Goal: Information Seeking & Learning: Learn about a topic

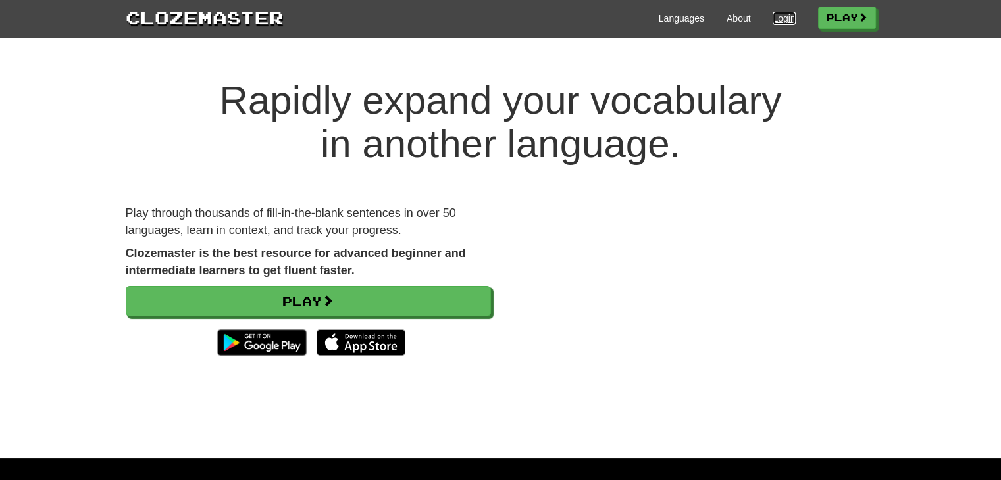
click at [773, 19] on link "Login" at bounding box center [783, 18] width 22 height 13
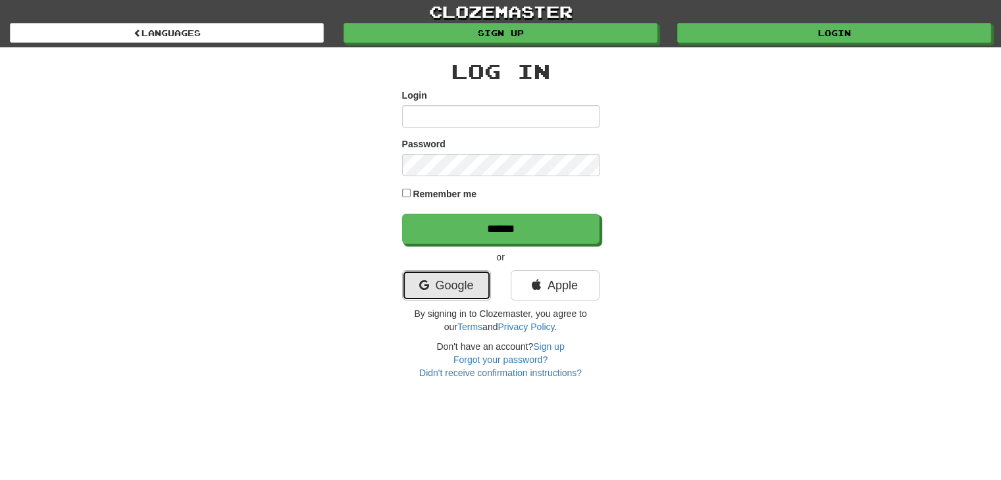
click at [457, 272] on link "Google" at bounding box center [446, 285] width 89 height 30
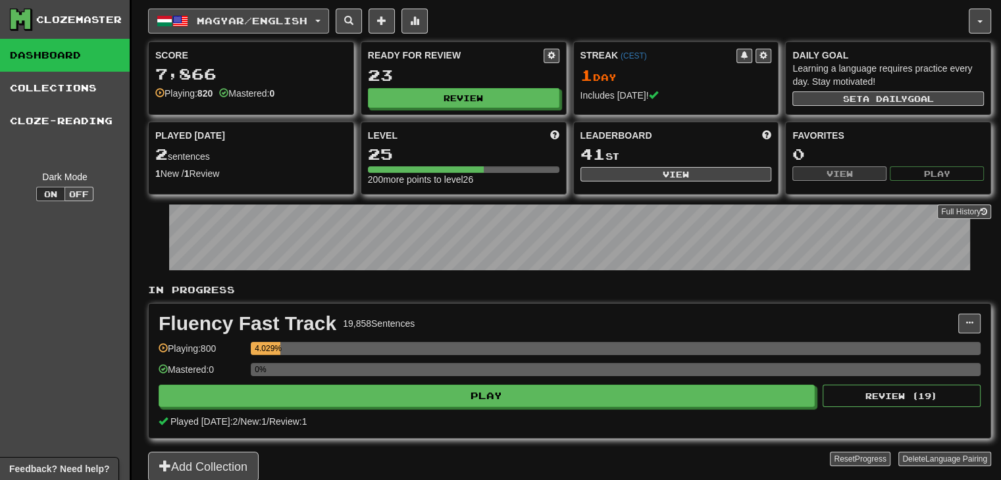
click at [279, 12] on button "Magyar / English" at bounding box center [238, 21] width 181 height 25
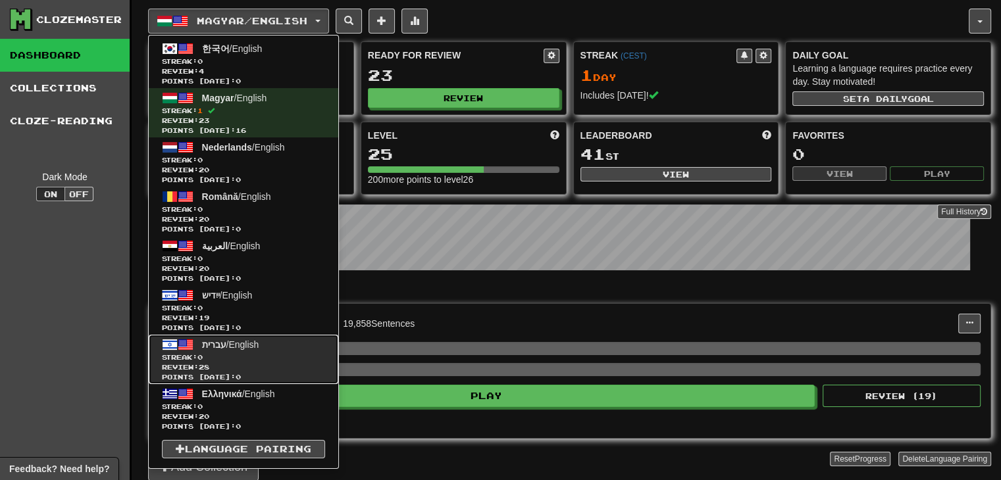
click at [284, 366] on span "Review: 28" at bounding box center [243, 367] width 163 height 10
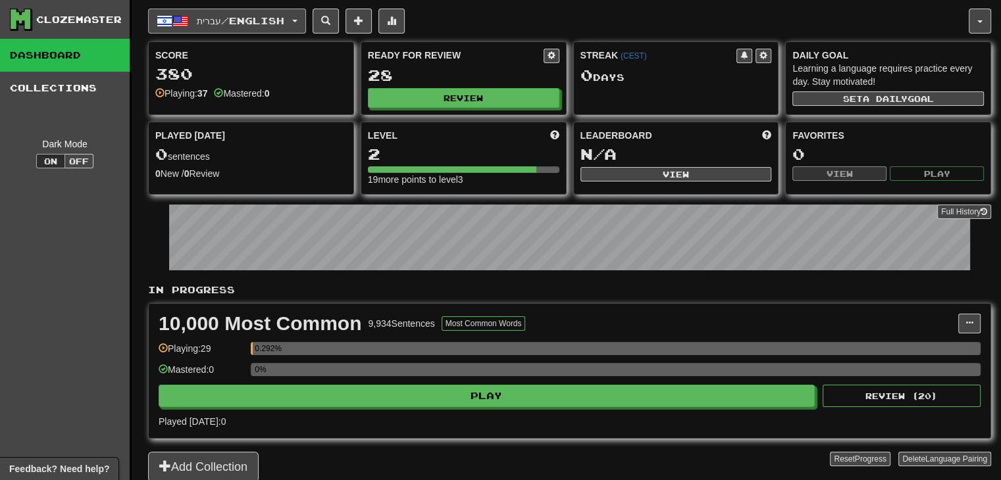
click at [270, 18] on span "עברית / English" at bounding box center [240, 20] width 87 height 11
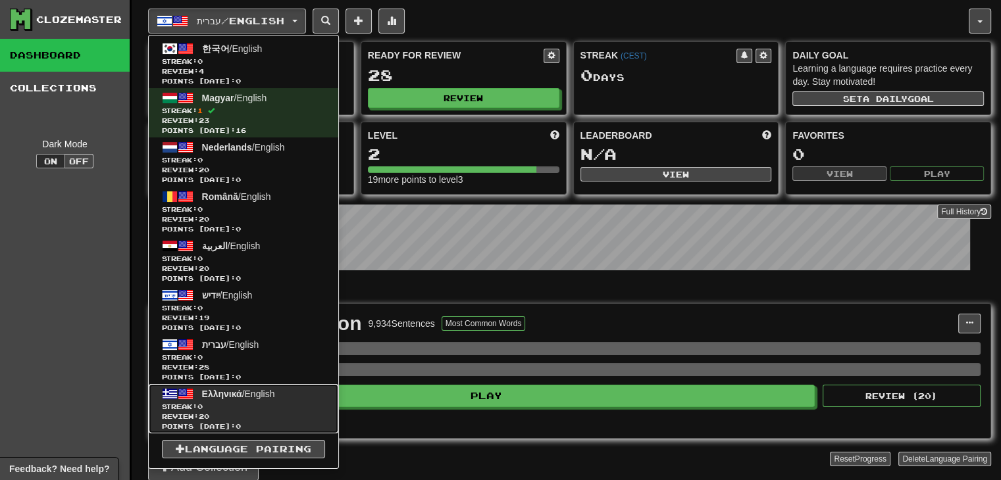
click at [320, 399] on link "Ελληνικά / English Streak: 0 Review: 20 Points [DATE]: 0" at bounding box center [243, 408] width 189 height 49
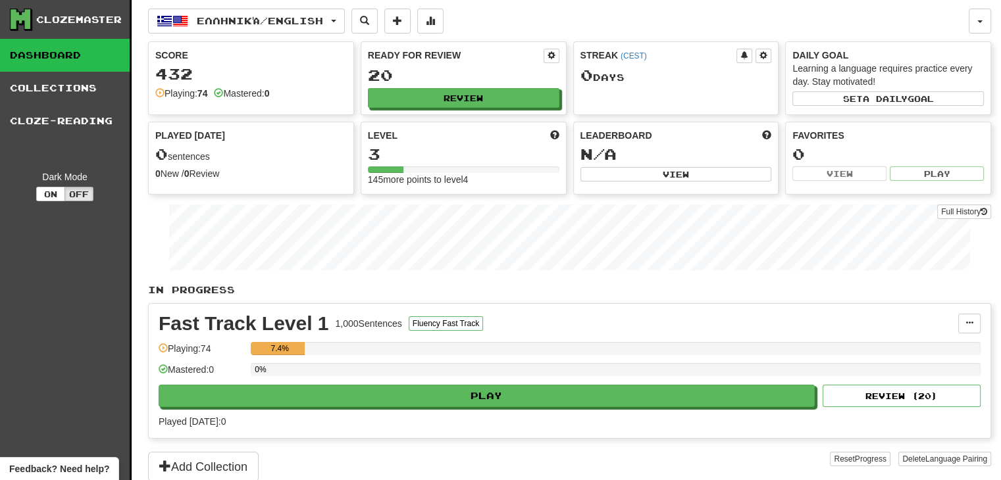
click at [393, 407] on div "Fast Track Level 1 1,000 Sentences Fluency Fast Track Manage Sentences Unpin fr…" at bounding box center [569, 371] width 841 height 134
click at [217, 32] on button "Ελληνικά / English" at bounding box center [246, 21] width 197 height 25
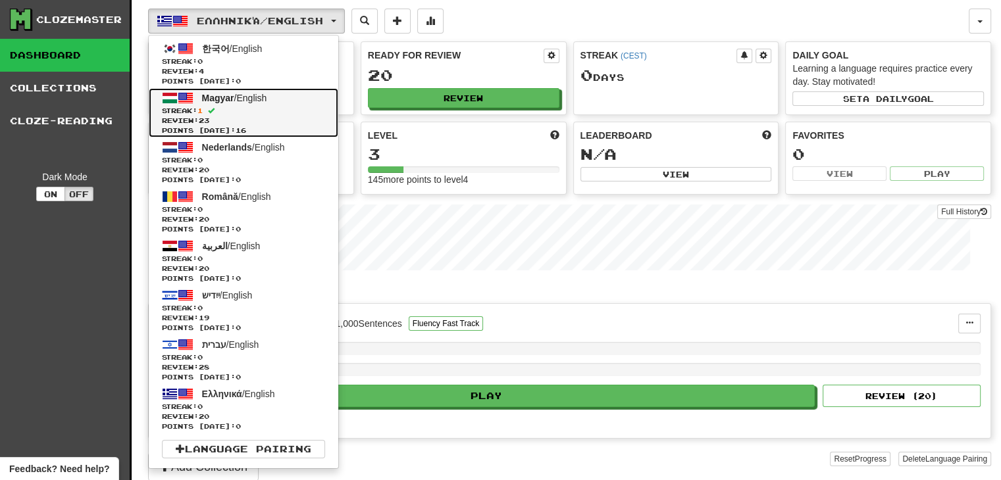
click at [268, 104] on link "Magyar / English Streak: 1 Review: 23 Points today: 16" at bounding box center [243, 112] width 189 height 49
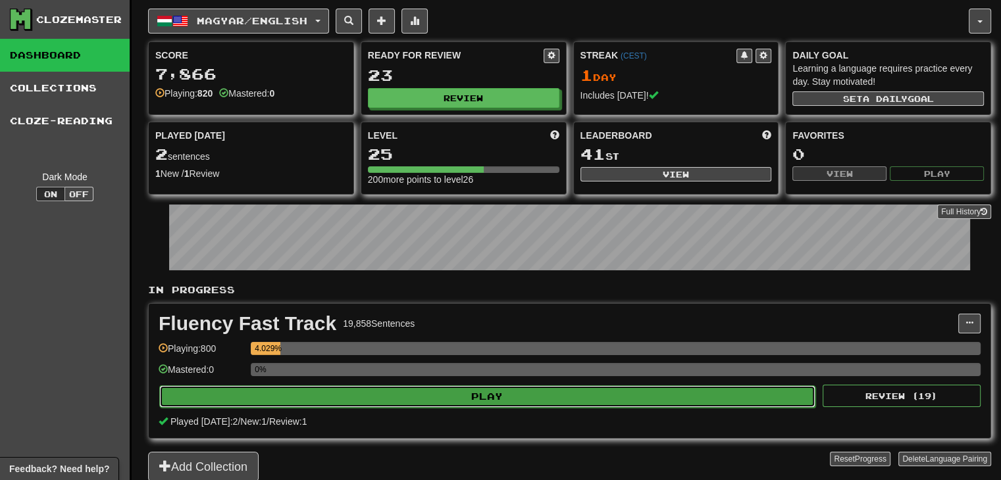
click at [432, 401] on button "Play" at bounding box center [487, 396] width 656 height 22
select select "**"
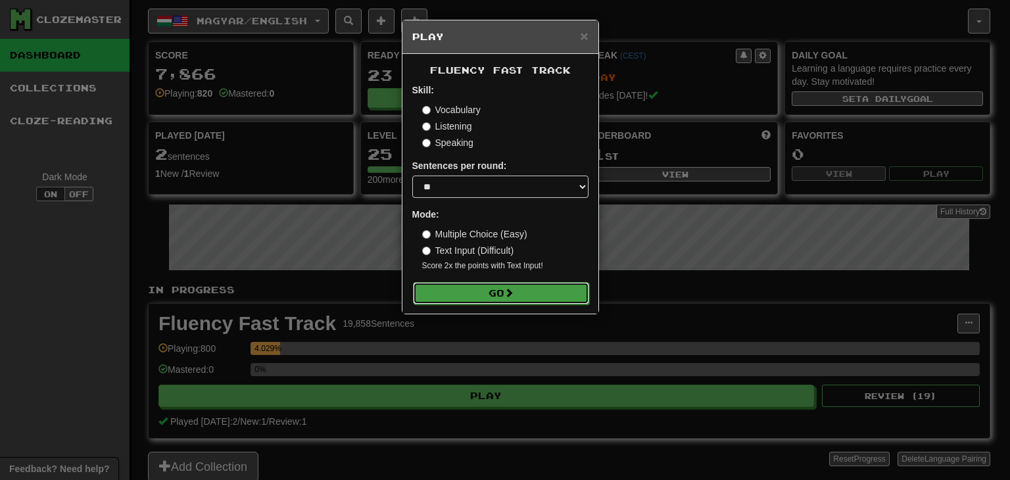
click at [490, 289] on button "Go" at bounding box center [501, 293] width 176 height 22
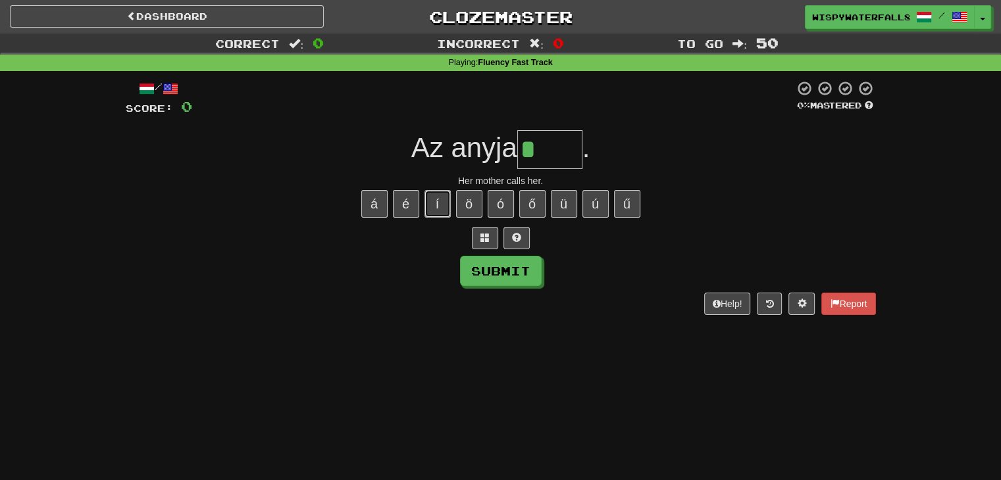
click at [435, 195] on button "í" at bounding box center [437, 204] width 26 height 28
type input "*****"
type input "*"
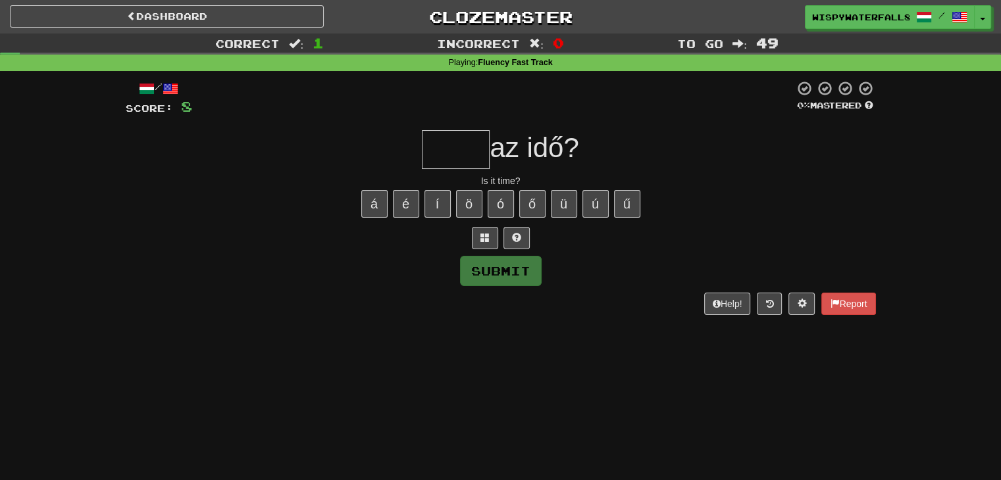
type input "*"
type input "******"
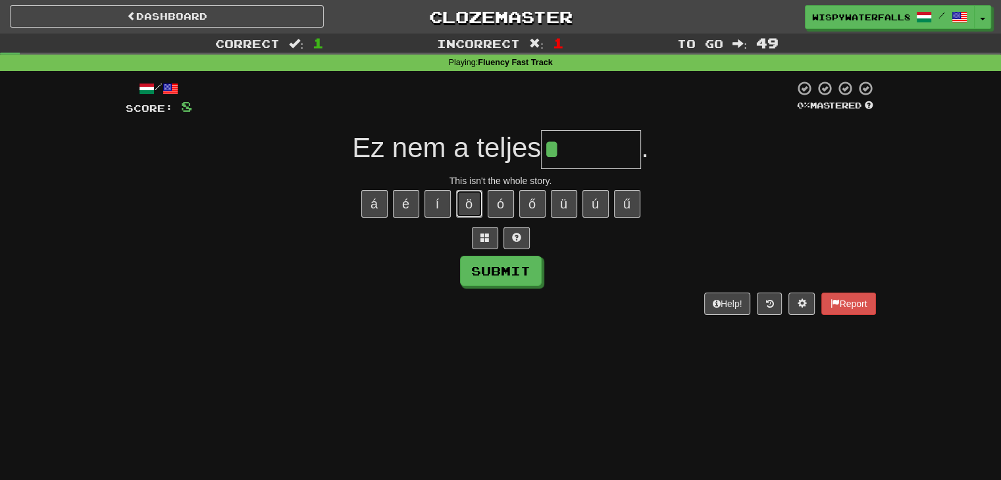
click at [465, 207] on button "ö" at bounding box center [469, 204] width 26 height 28
click at [418, 205] on button "é" at bounding box center [406, 204] width 26 height 28
type input "********"
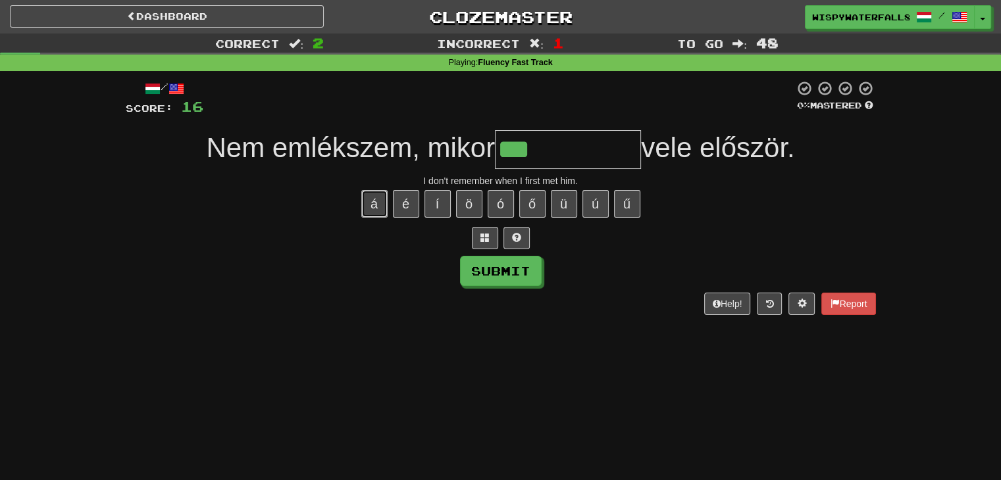
click at [373, 206] on button "á" at bounding box center [374, 204] width 26 height 28
type input "**********"
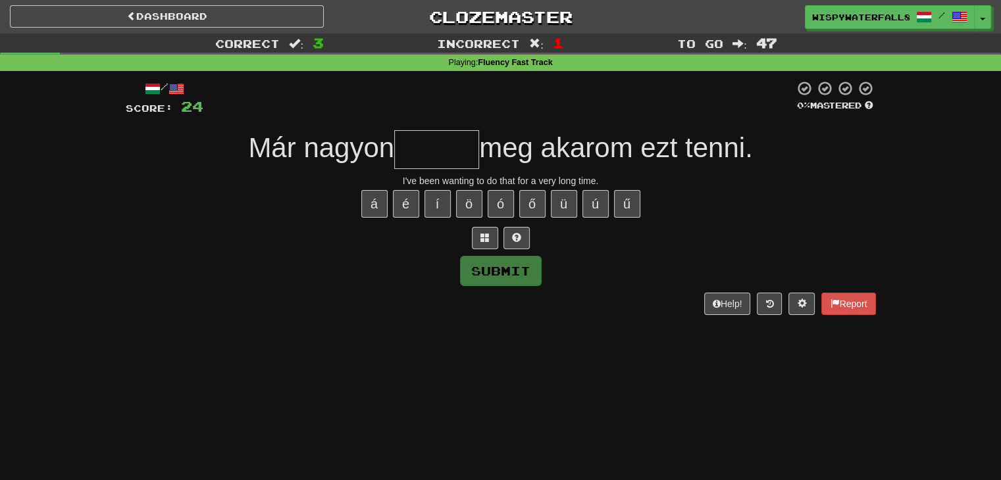
click at [255, 30] on div "Dashboard Clozemaster WispyWaterfall8003 / Toggle Dropdown Dashboard Leaderboar…" at bounding box center [500, 17] width 981 height 34
click at [256, 24] on link "Dashboard" at bounding box center [167, 16] width 314 height 22
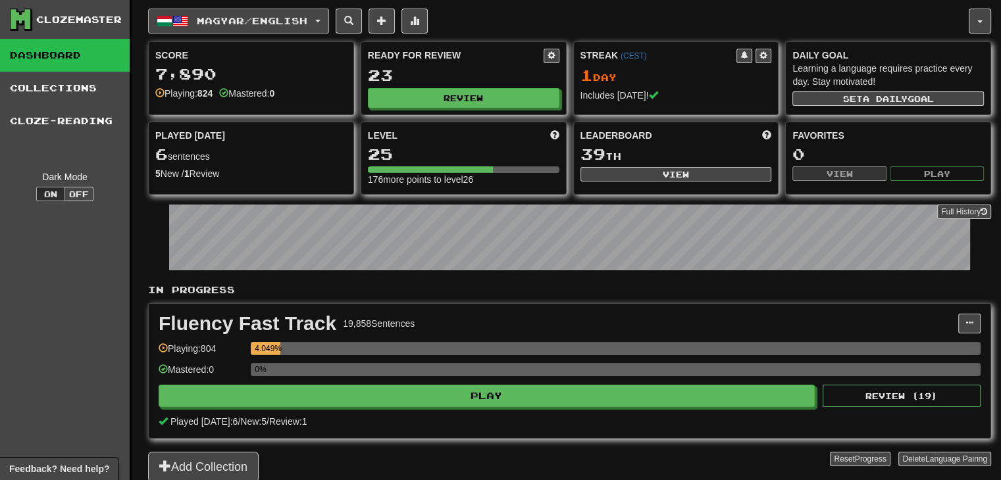
click at [266, 28] on button "Magyar / English" at bounding box center [238, 21] width 181 height 25
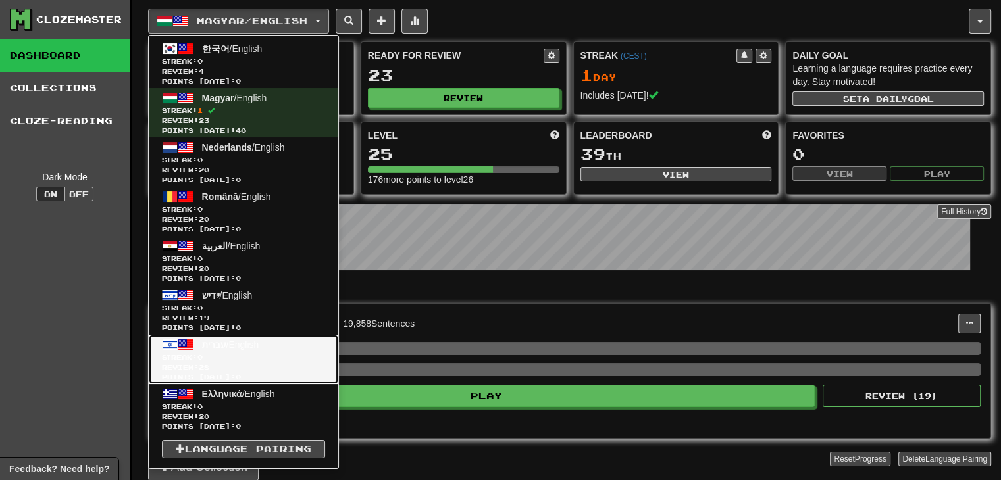
click at [268, 361] on span "Streak: 0" at bounding box center [243, 358] width 163 height 10
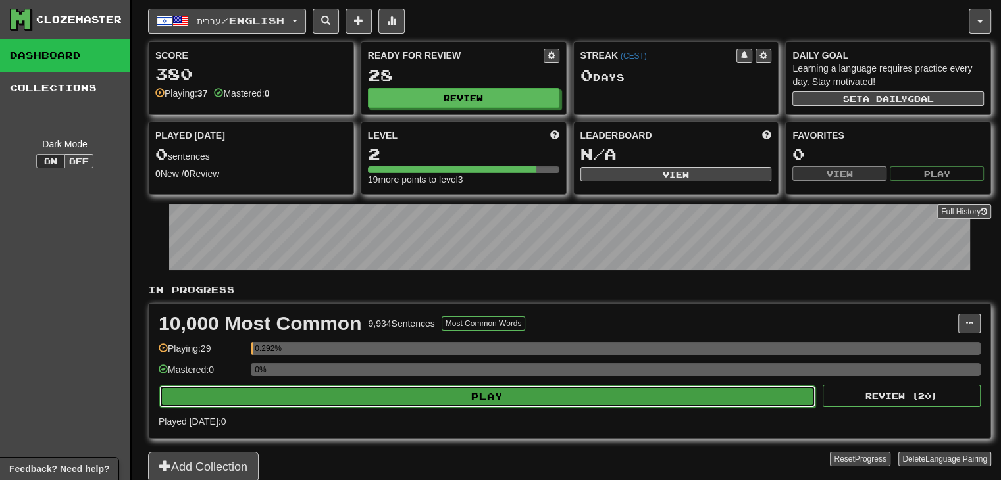
click at [366, 393] on button "Play" at bounding box center [487, 396] width 656 height 22
select select "**"
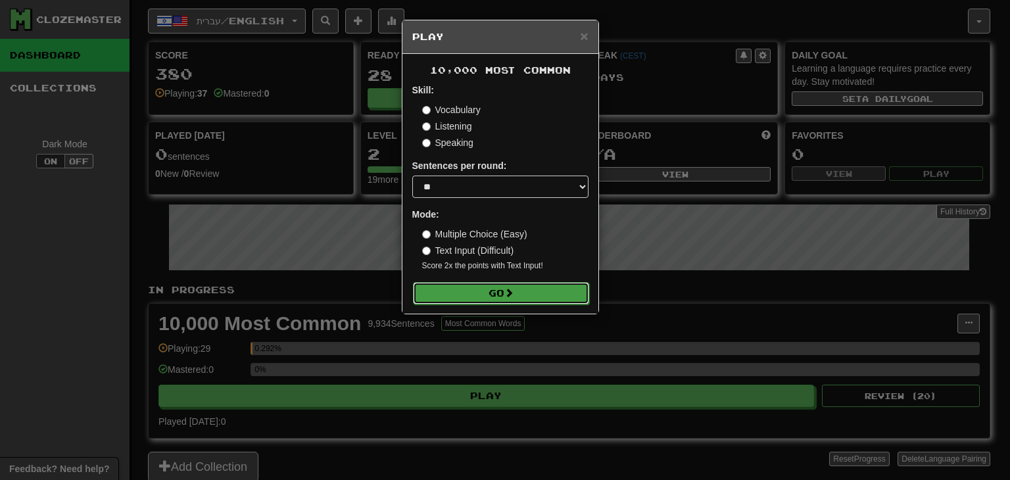
click at [547, 285] on button "Go" at bounding box center [501, 293] width 176 height 22
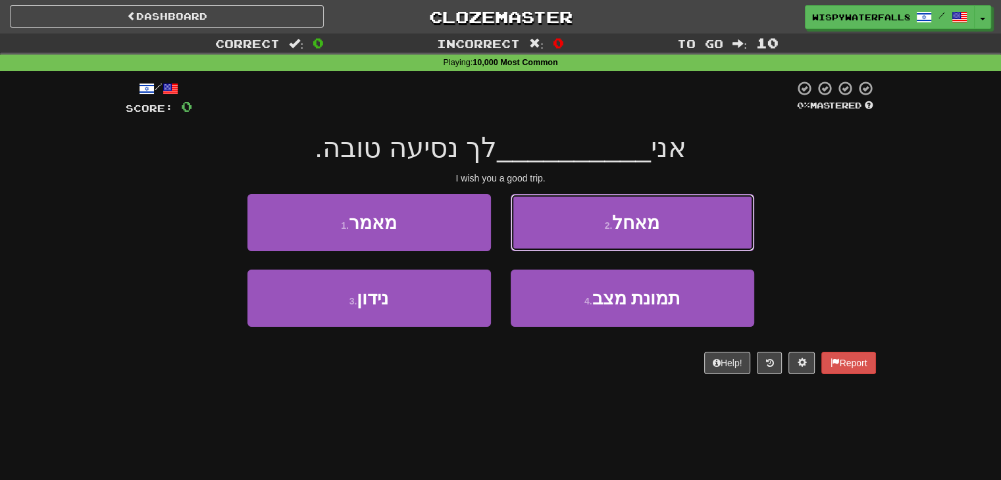
click at [668, 210] on button "2 . מאחל" at bounding box center [631, 222] width 243 height 57
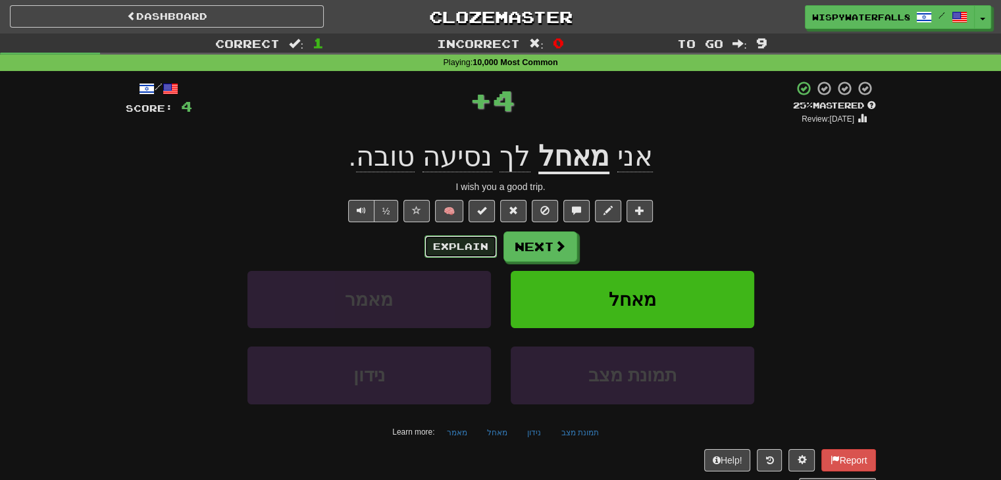
click at [484, 249] on button "Explain" at bounding box center [460, 247] width 72 height 22
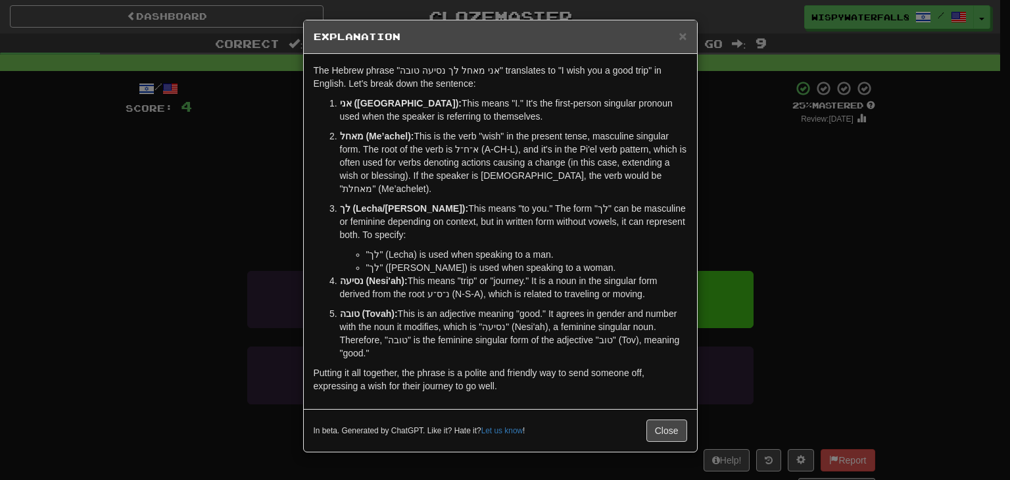
click at [455, 159] on p "מאחל (Me’achel): This is the verb "wish" in the present tense, masculine singul…" at bounding box center [513, 163] width 347 height 66
drag, startPoint x: 339, startPoint y: 135, endPoint x: 542, endPoint y: 119, distance: 203.2
click at [542, 119] on ol "אני (Ani): This means "I." It's the first-person singular pronoun used when the…" at bounding box center [501, 228] width 374 height 263
click at [524, 166] on p "מאחל (Me’achel): This is the verb "wish" in the present tense, masculine singul…" at bounding box center [513, 163] width 347 height 66
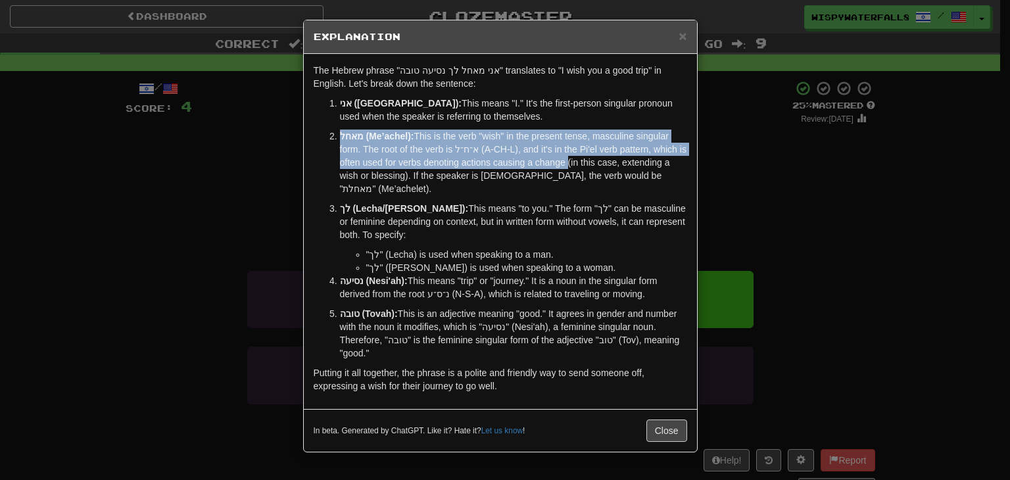
drag, startPoint x: 337, startPoint y: 134, endPoint x: 564, endPoint y: 168, distance: 229.5
click at [564, 168] on li "מאחל (Me’achel): This is the verb "wish" in the present tense, masculine singul…" at bounding box center [513, 163] width 347 height 66
copy p "מאחל (Me’achel): This is the verb "wish" in the present tense, masculine singul…"
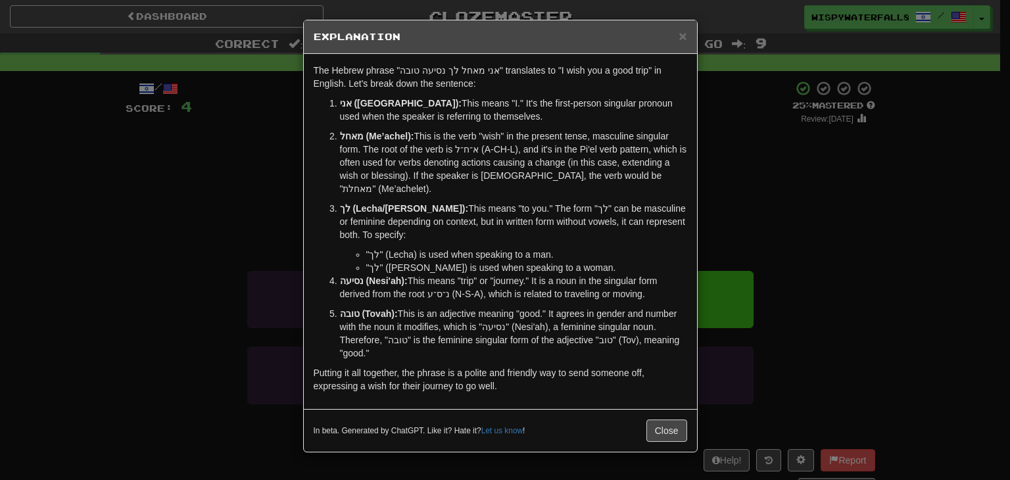
click at [784, 199] on div "× Explanation The Hebrew phrase "אני מאחל לך נסיעה טובה" translates to "I wish …" at bounding box center [505, 240] width 1010 height 480
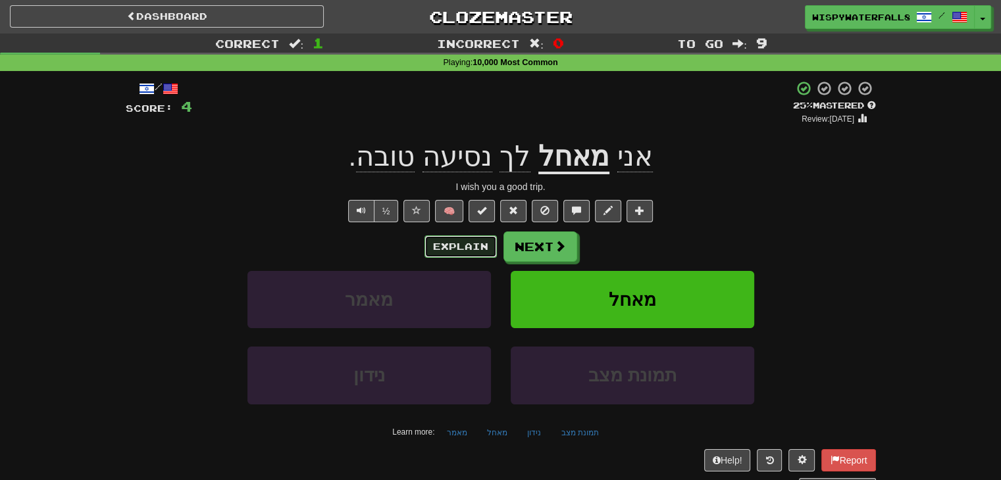
click at [484, 245] on button "Explain" at bounding box center [460, 247] width 72 height 22
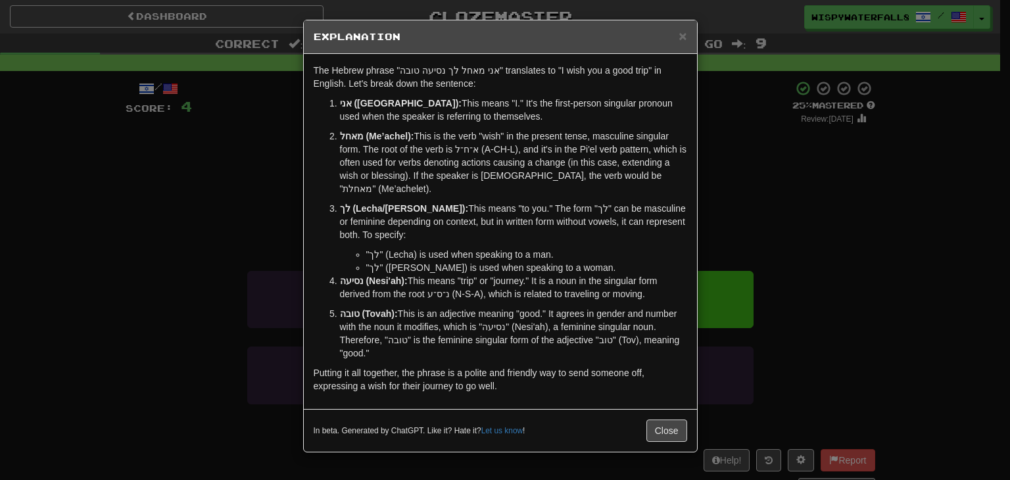
click at [782, 178] on div "× Explanation The Hebrew phrase "אני מאחל לך נסיעה טובה" translates to "I wish …" at bounding box center [505, 240] width 1010 height 480
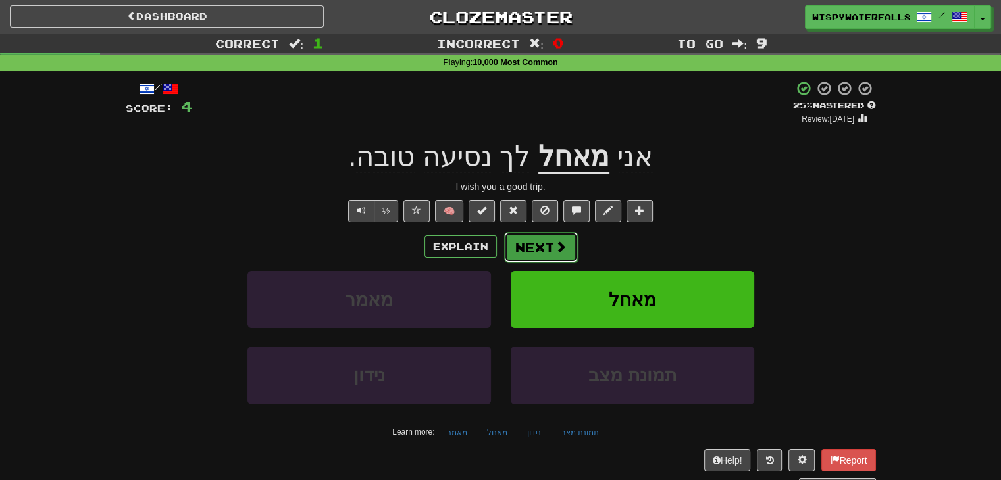
click at [558, 256] on button "Next" at bounding box center [541, 247] width 74 height 30
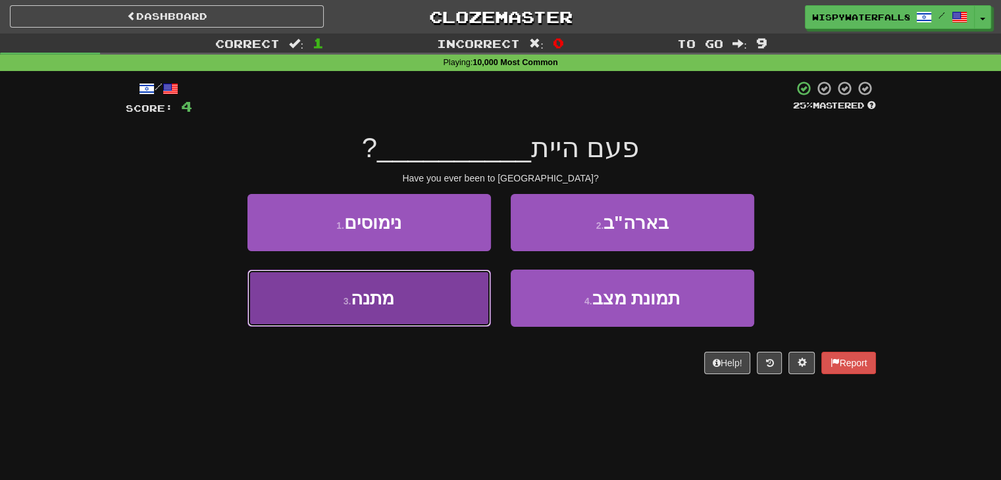
click at [459, 295] on button "3 . מתנה" at bounding box center [368, 298] width 243 height 57
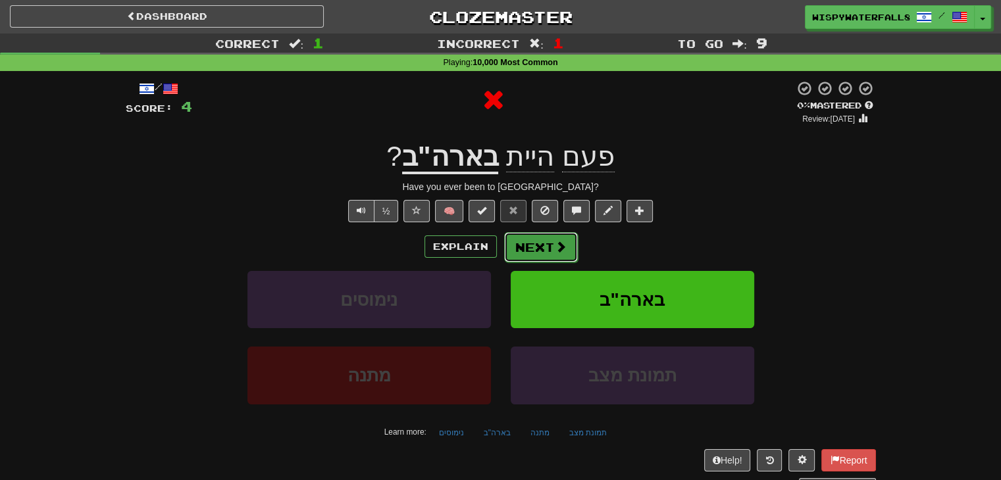
click at [558, 251] on span at bounding box center [561, 247] width 12 height 12
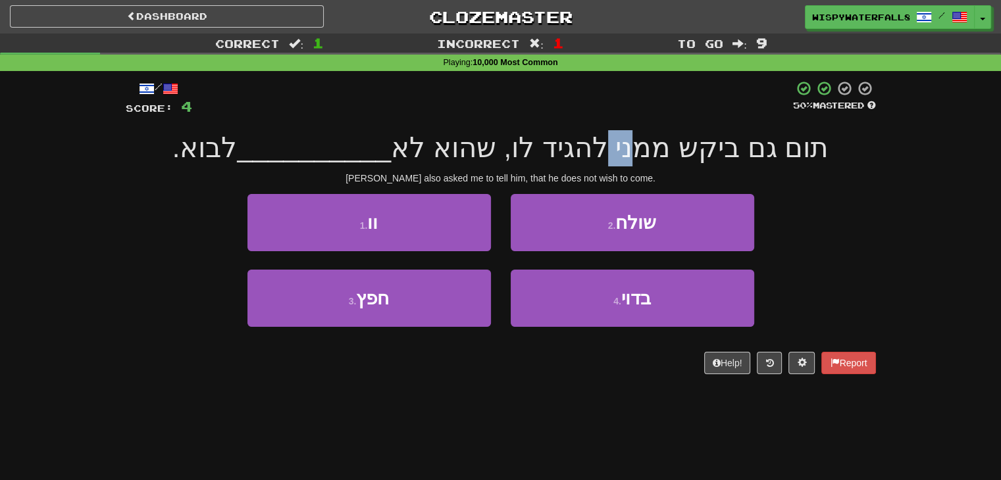
drag, startPoint x: 613, startPoint y: 151, endPoint x: 640, endPoint y: 151, distance: 27.0
click at [640, 151] on span "תום גם ביקש ממני להגיד לו, שהוא לא" at bounding box center [609, 147] width 437 height 31
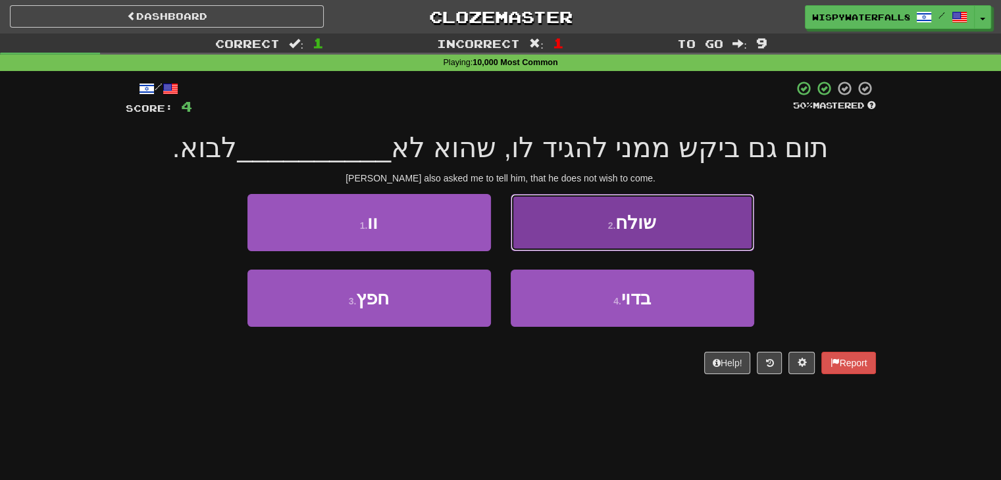
click at [691, 237] on button "2 . שולח" at bounding box center [631, 222] width 243 height 57
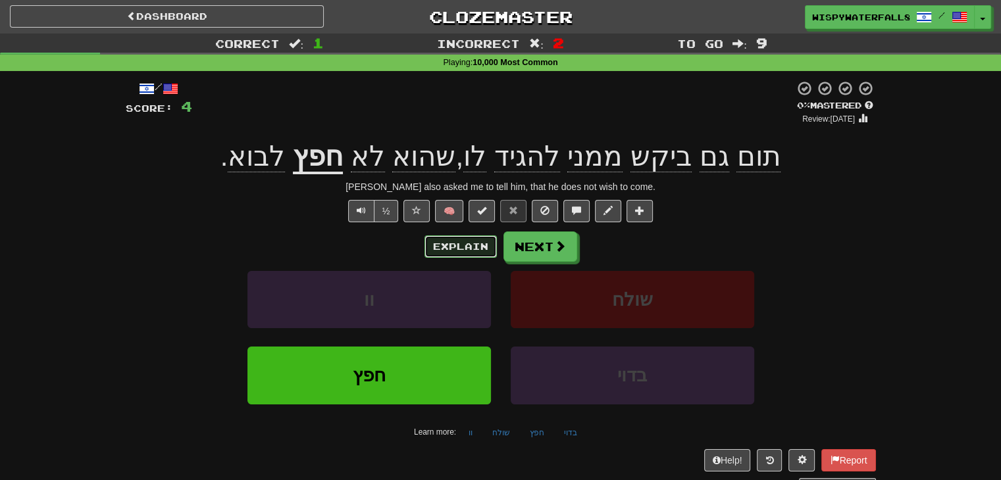
click at [454, 243] on button "Explain" at bounding box center [460, 247] width 72 height 22
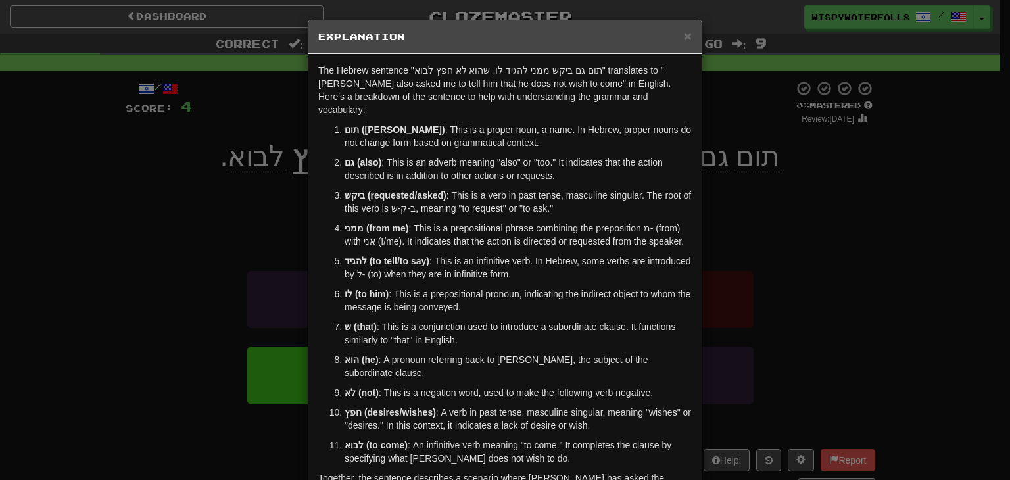
click at [285, 253] on div "× Explanation The Hebrew sentence "תום גם ביקש ממני להגיד לו, שהוא לא חפץ לבוא"…" at bounding box center [505, 240] width 1010 height 480
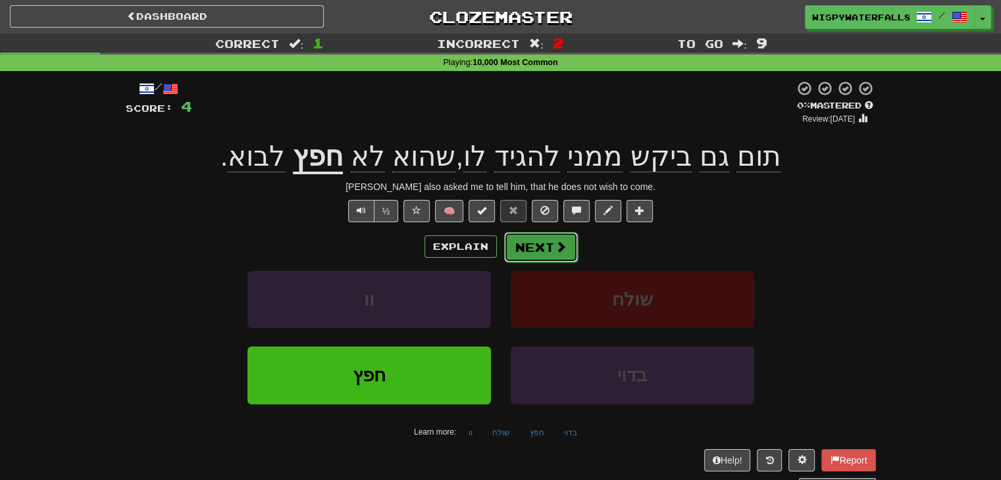
click at [556, 260] on button "Next" at bounding box center [541, 247] width 74 height 30
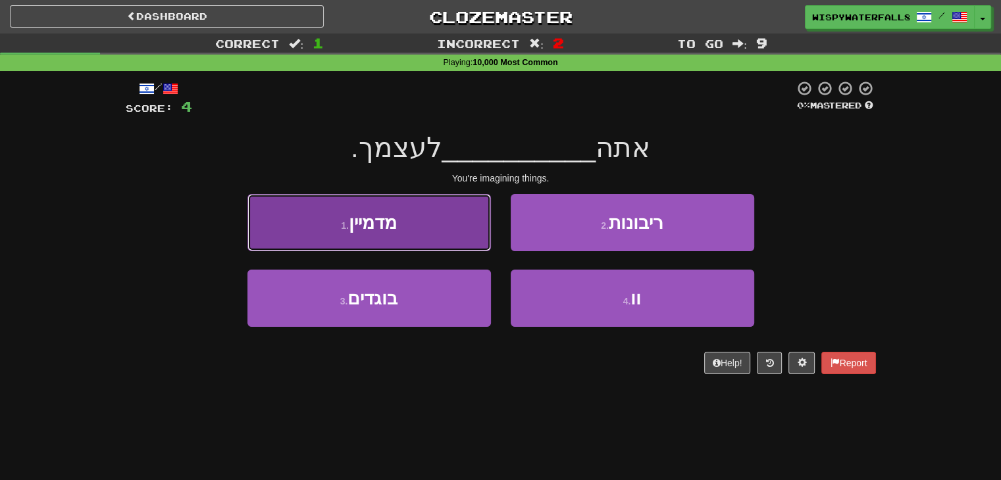
click at [422, 232] on button "1 . מדמיין" at bounding box center [368, 222] width 243 height 57
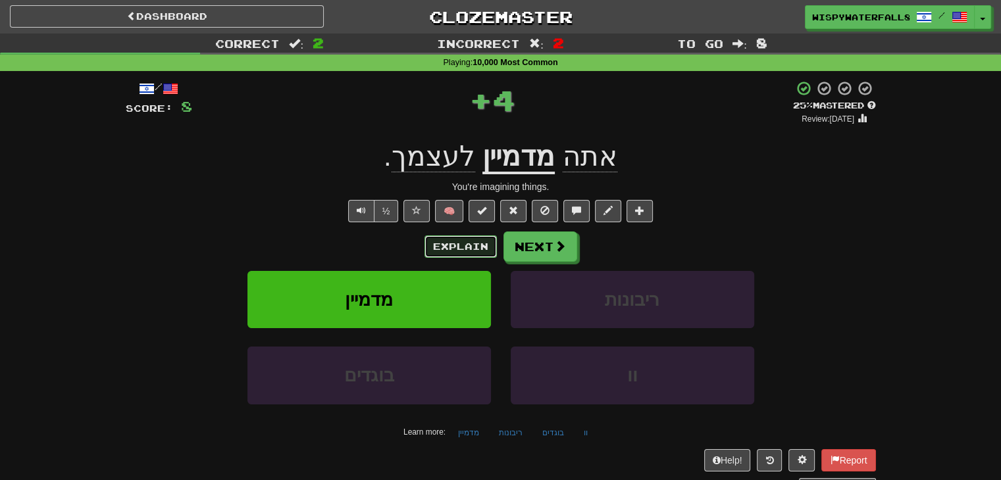
click at [468, 241] on button "Explain" at bounding box center [460, 247] width 72 height 22
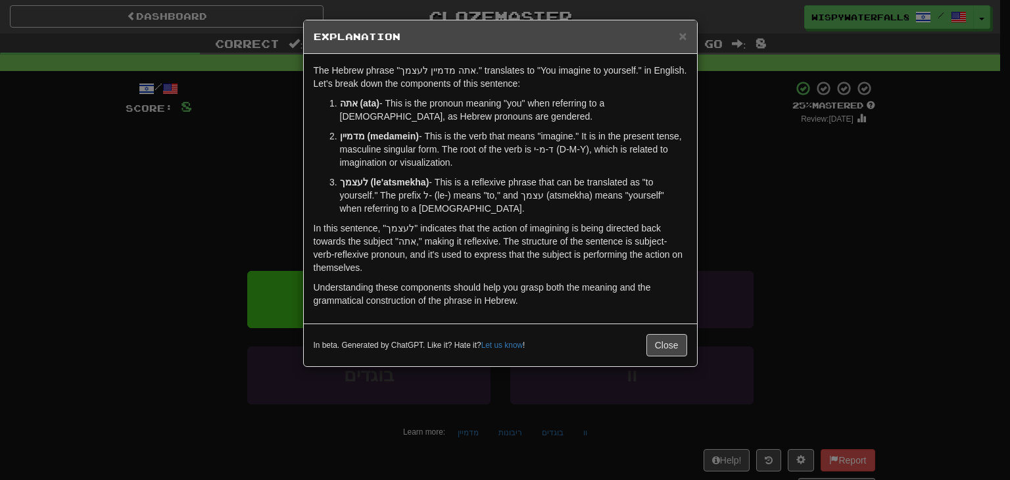
click at [666, 331] on div "In beta. Generated by ChatGPT. Like it? Hate it? Let us know ! Close" at bounding box center [500, 345] width 393 height 43
click at [667, 352] on button "Close" at bounding box center [667, 345] width 41 height 22
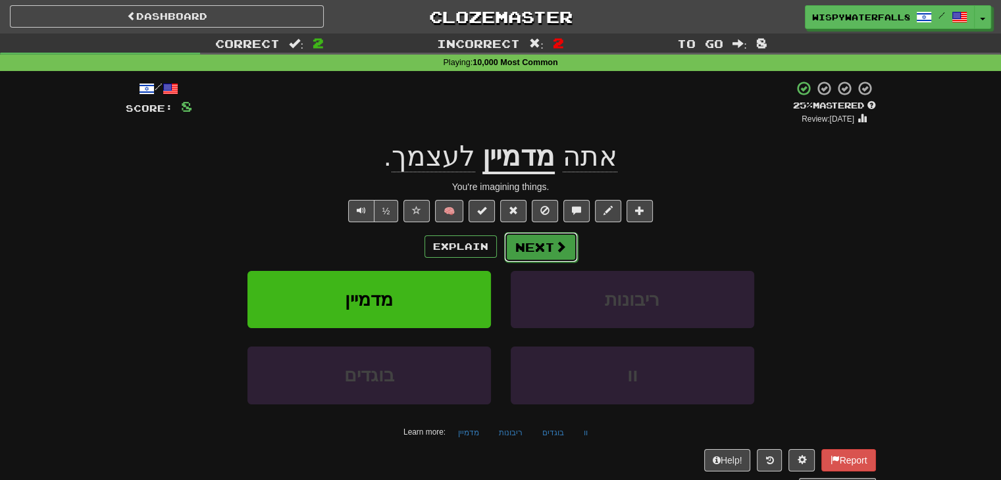
click at [549, 243] on button "Next" at bounding box center [541, 247] width 74 height 30
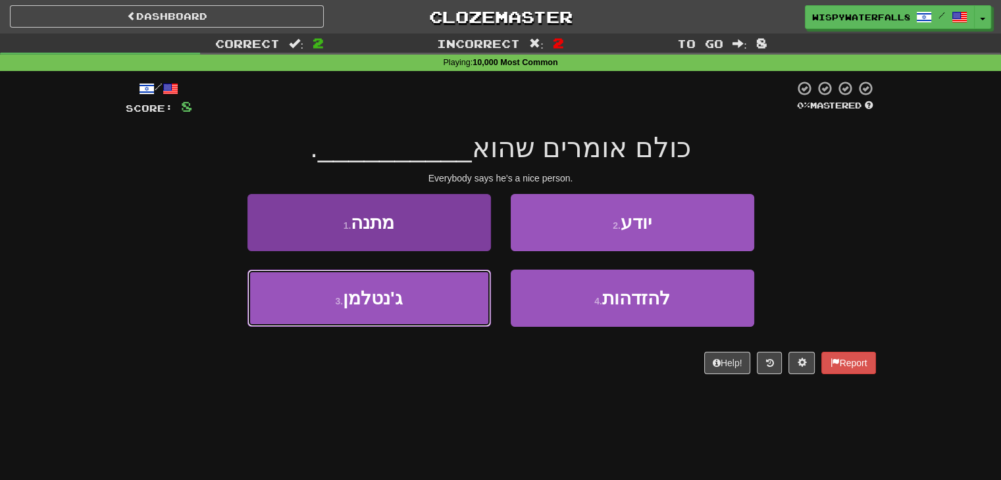
drag, startPoint x: 449, startPoint y: 280, endPoint x: 430, endPoint y: 289, distance: 21.5
click at [430, 289] on button "3 . ג'נטלמן" at bounding box center [368, 298] width 243 height 57
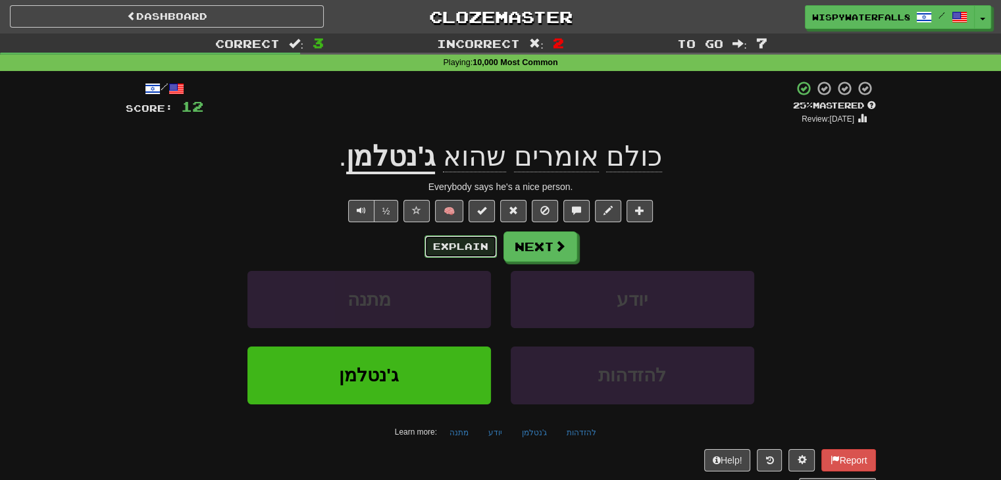
click at [474, 252] on button "Explain" at bounding box center [460, 247] width 72 height 22
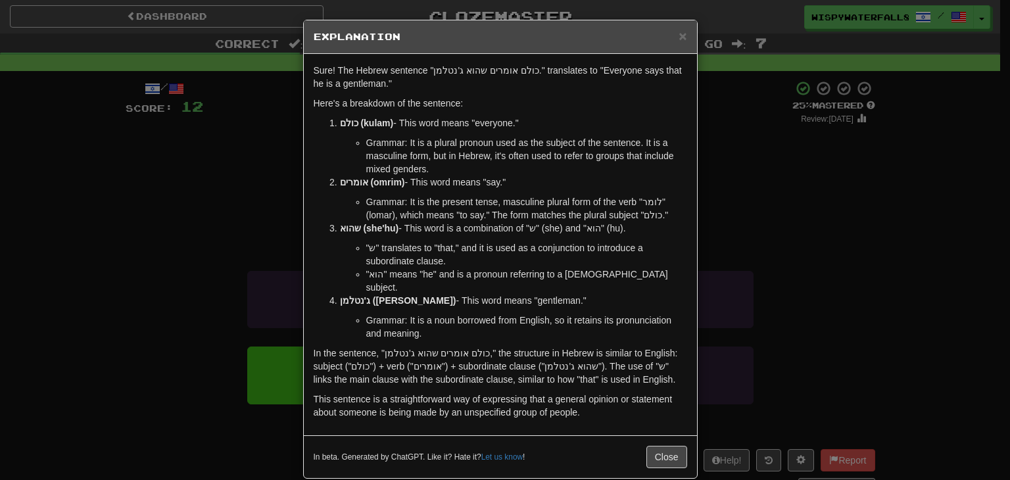
click at [255, 145] on div "× Explanation Sure! The Hebrew sentence "כולם אומרים שהוא ג'נטלמן." translates …" at bounding box center [505, 240] width 1010 height 480
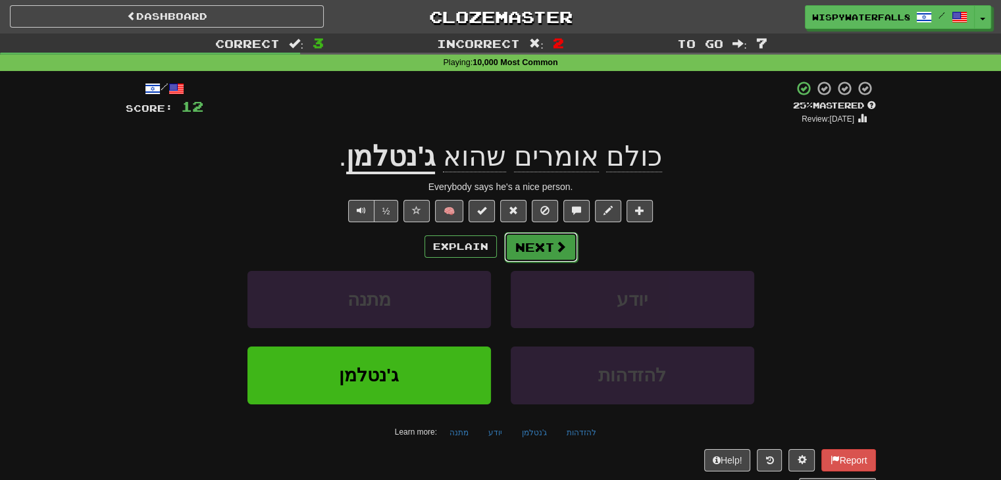
click at [553, 237] on button "Next" at bounding box center [541, 247] width 74 height 30
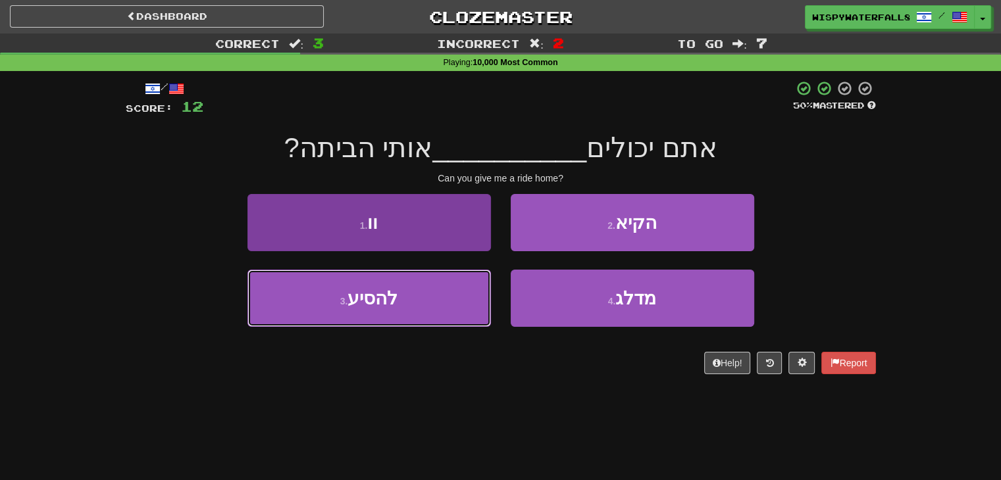
click at [450, 297] on button "3 . להסיע" at bounding box center [368, 298] width 243 height 57
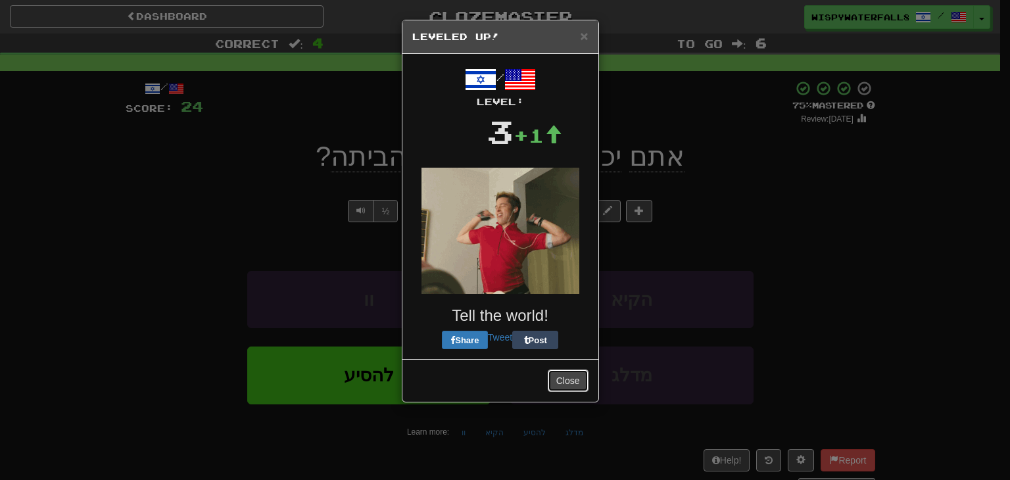
click at [562, 374] on button "Close" at bounding box center [568, 381] width 41 height 22
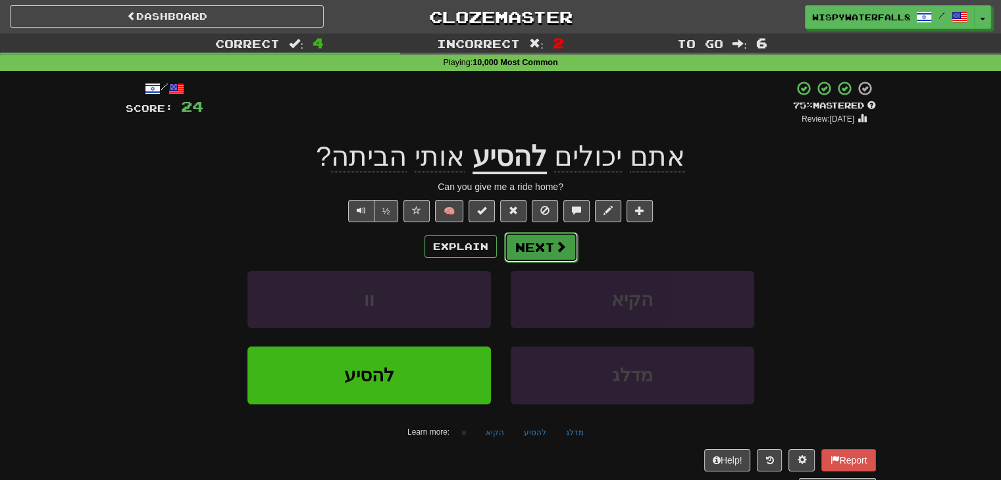
click at [551, 238] on button "Next" at bounding box center [541, 247] width 74 height 30
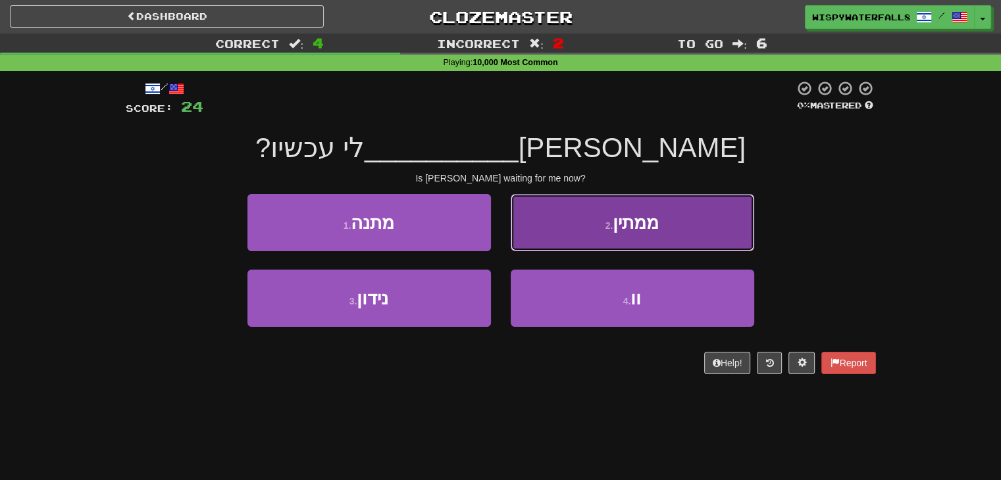
click at [605, 207] on button "2 . ממתין" at bounding box center [631, 222] width 243 height 57
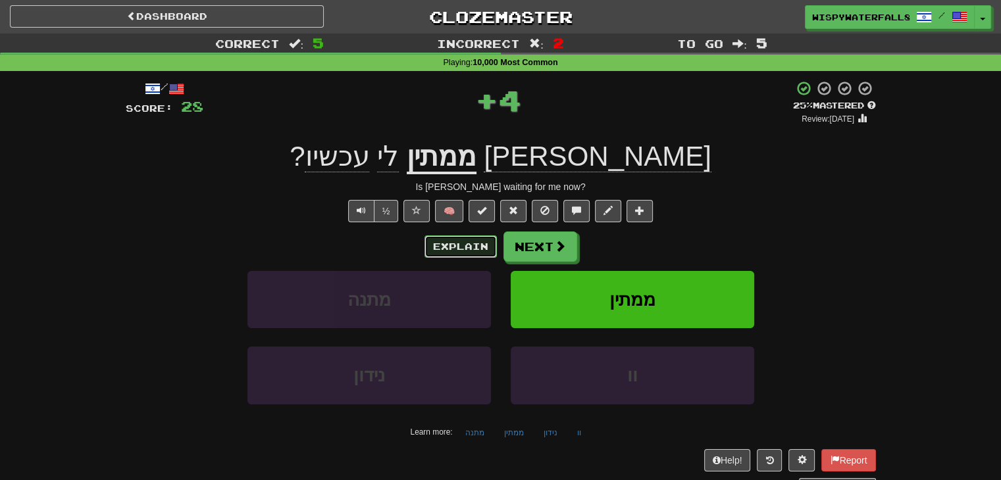
click at [441, 249] on button "Explain" at bounding box center [460, 247] width 72 height 22
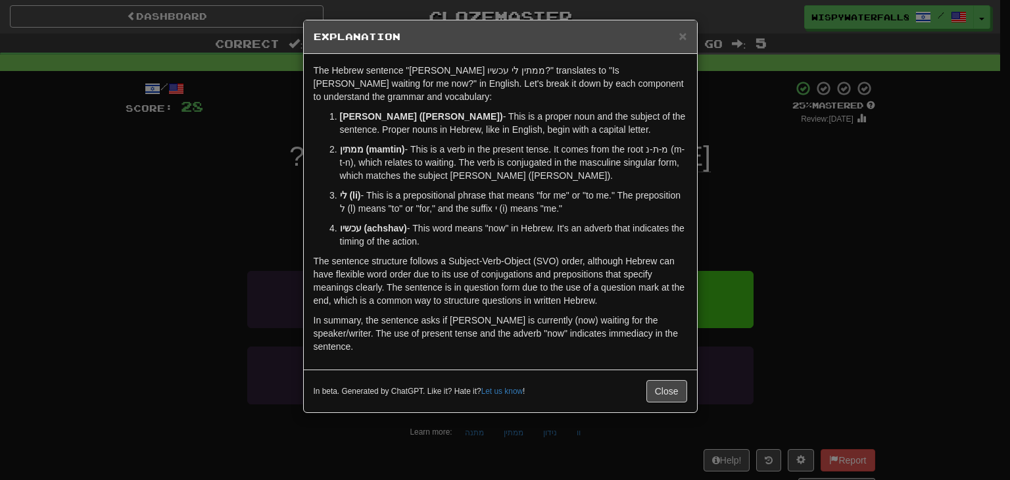
click at [676, 395] on div "In beta. Generated by ChatGPT. Like it? Hate it? Let us know ! Close" at bounding box center [500, 391] width 393 height 43
click at [674, 384] on button "Close" at bounding box center [667, 391] width 41 height 22
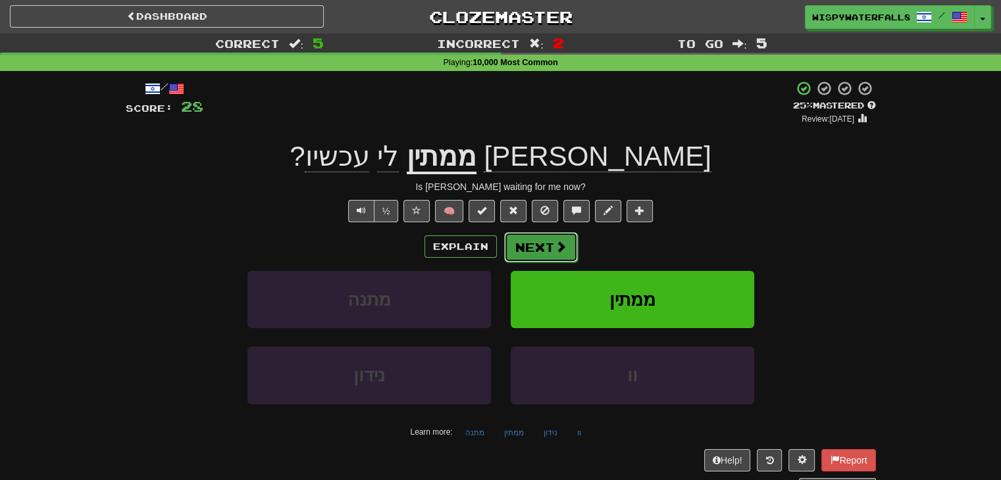
click at [555, 250] on span at bounding box center [561, 247] width 12 height 12
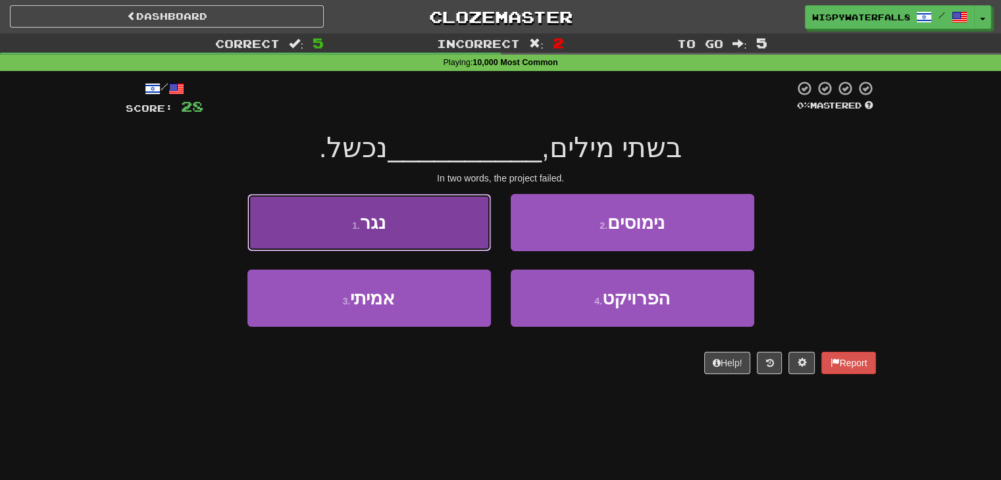
click at [452, 237] on button "1 . נגר" at bounding box center [368, 222] width 243 height 57
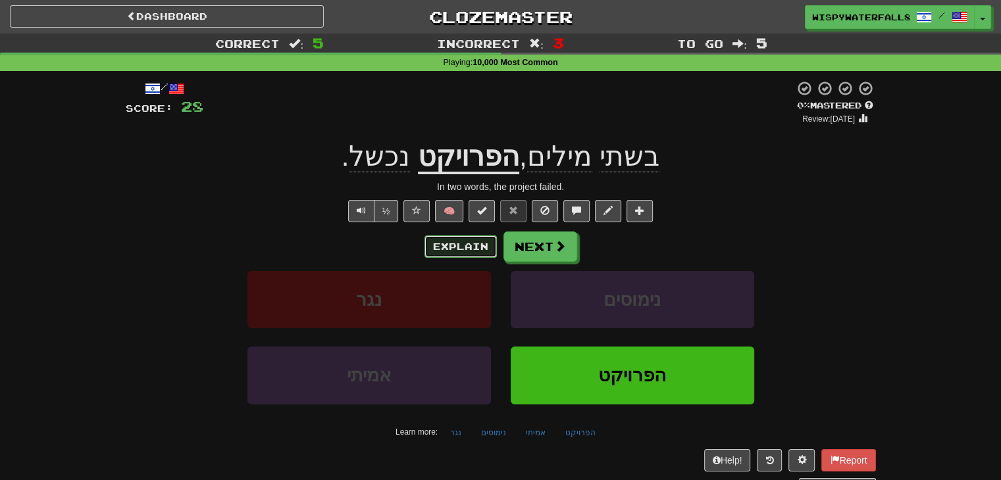
click at [460, 255] on button "Explain" at bounding box center [460, 247] width 72 height 22
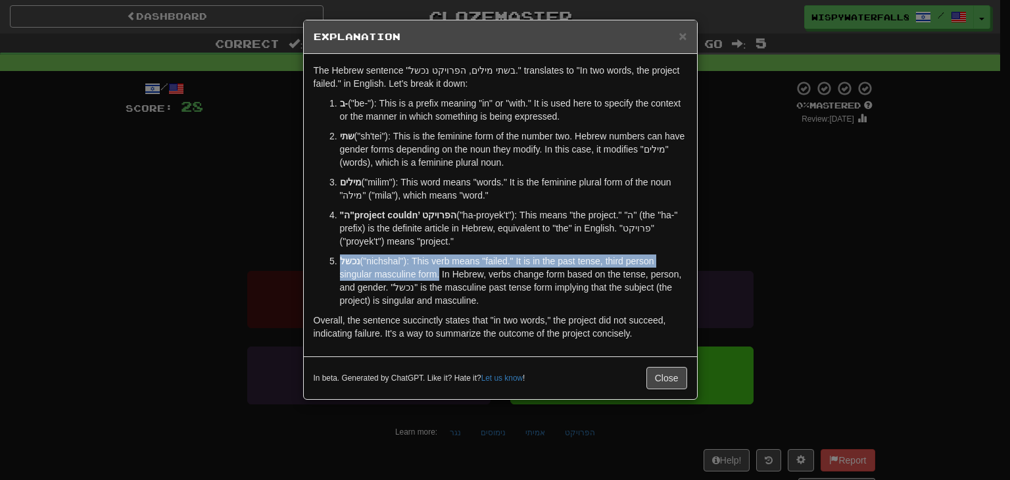
drag, startPoint x: 339, startPoint y: 257, endPoint x: 437, endPoint y: 277, distance: 100.1
click at [437, 277] on li "נכשל ("nichshal"): This verb means "failed." It is in the past tense, third per…" at bounding box center [513, 281] width 347 height 53
copy p "נכשל ("nichshal"): This verb means "failed." It is in the past tense, third per…"
click at [661, 371] on button "Close" at bounding box center [667, 378] width 41 height 22
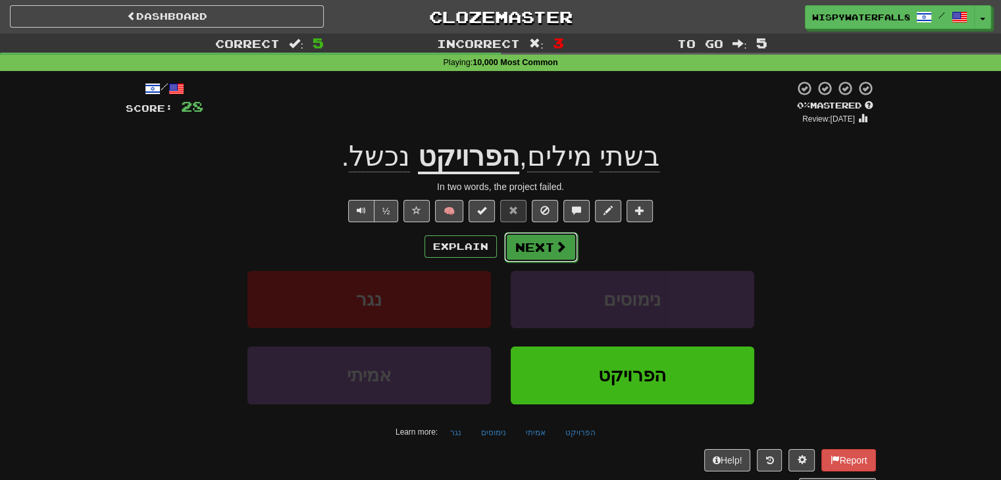
click at [537, 235] on button "Next" at bounding box center [541, 247] width 74 height 30
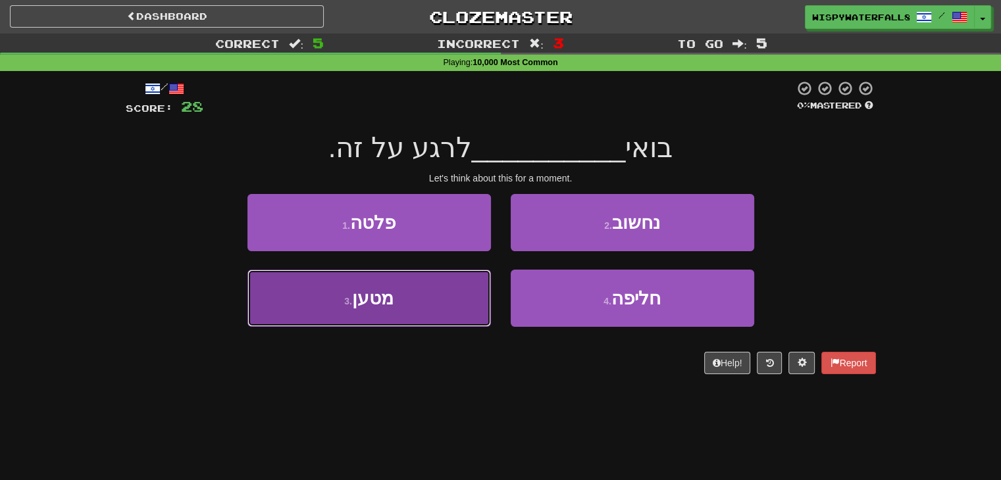
click at [467, 303] on button "3 . מטען" at bounding box center [368, 298] width 243 height 57
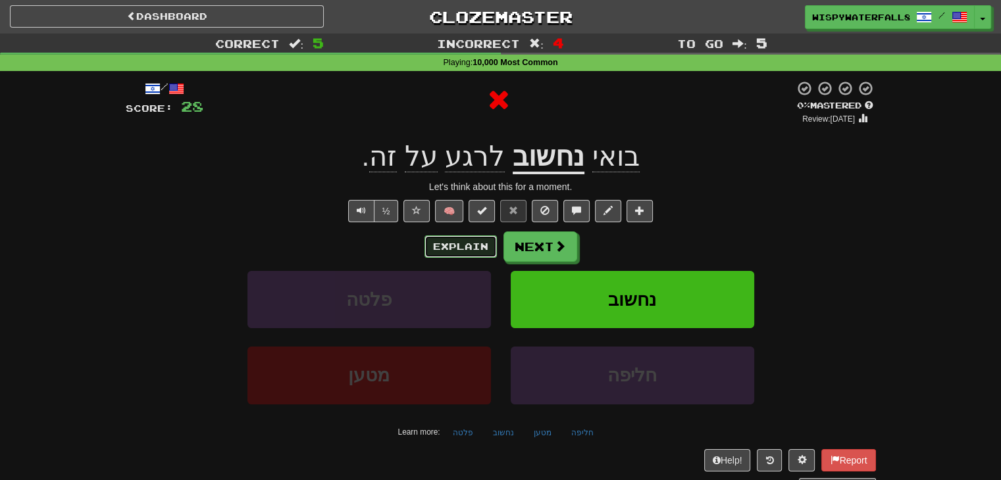
click at [482, 244] on button "Explain" at bounding box center [460, 247] width 72 height 22
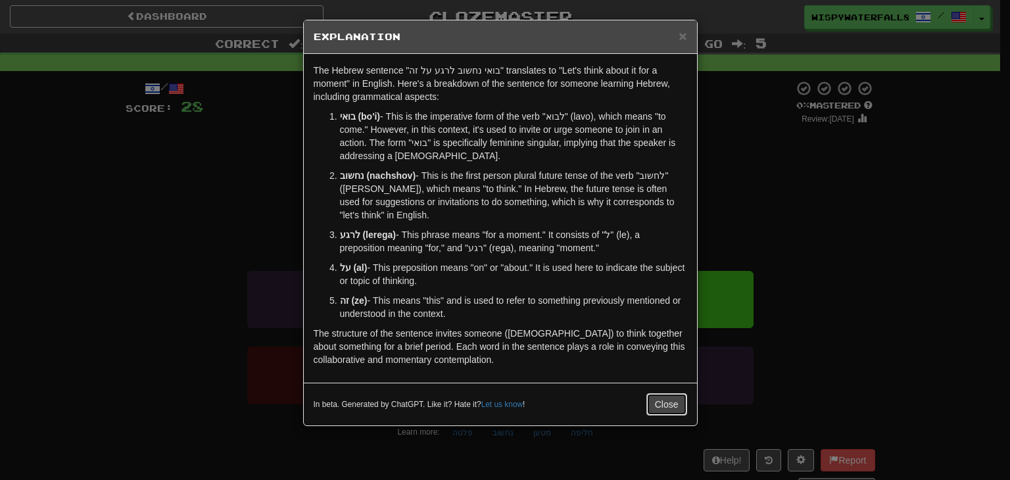
click at [672, 405] on button "Close" at bounding box center [667, 404] width 41 height 22
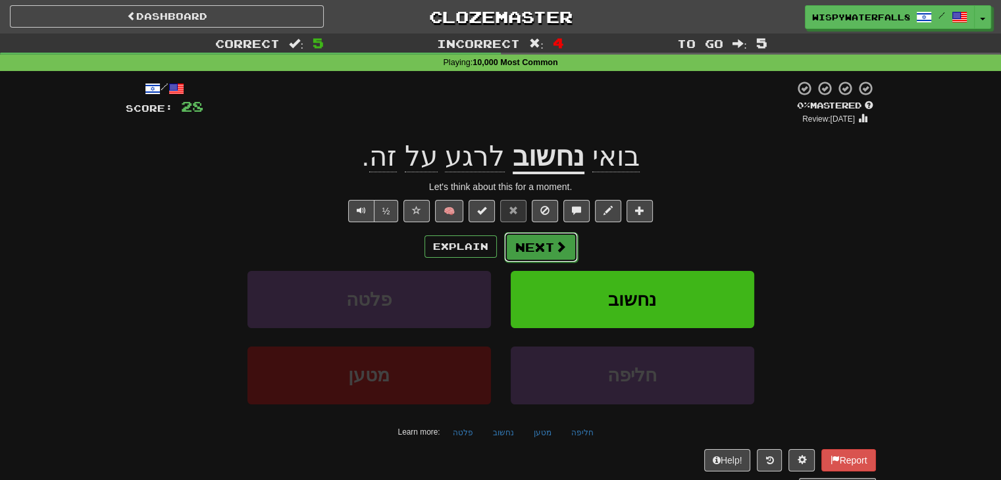
click at [543, 255] on button "Next" at bounding box center [541, 247] width 74 height 30
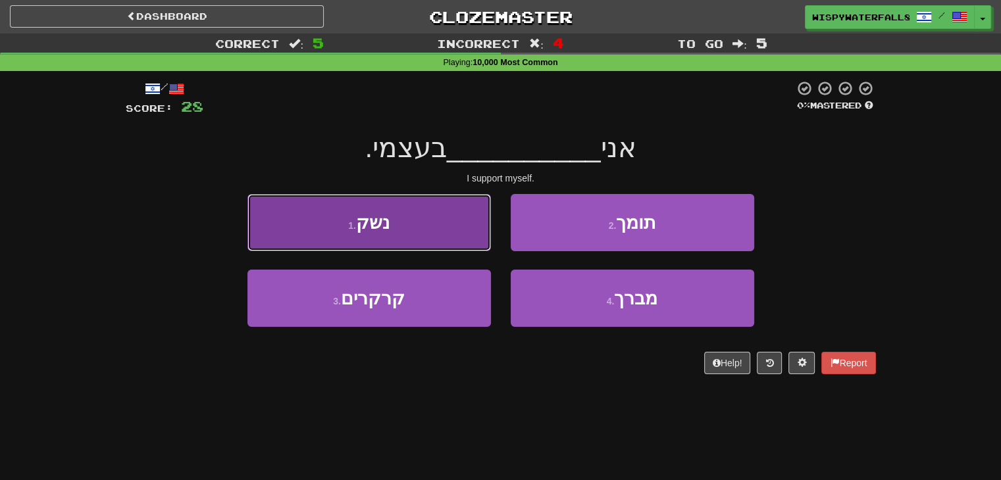
click at [455, 226] on button "1 . נשק" at bounding box center [368, 222] width 243 height 57
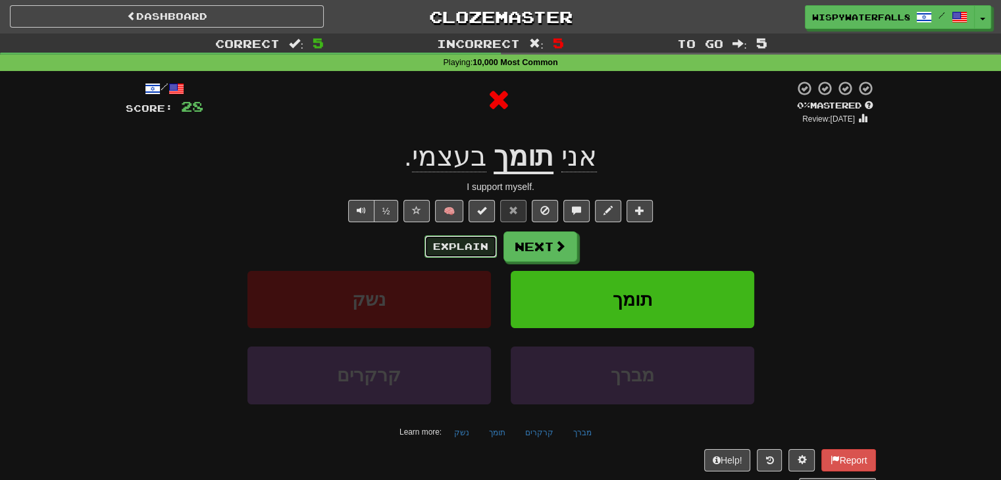
click at [460, 251] on button "Explain" at bounding box center [460, 247] width 72 height 22
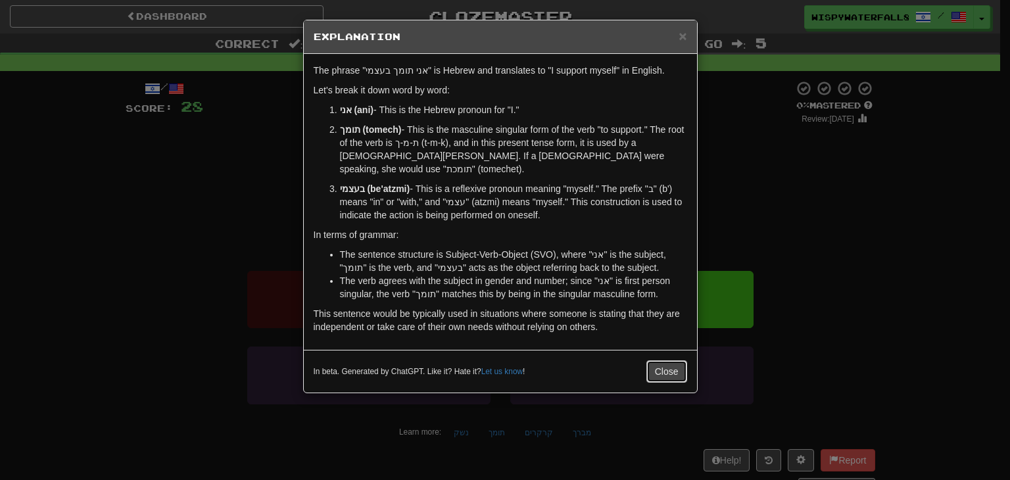
click at [669, 360] on button "Close" at bounding box center [667, 371] width 41 height 22
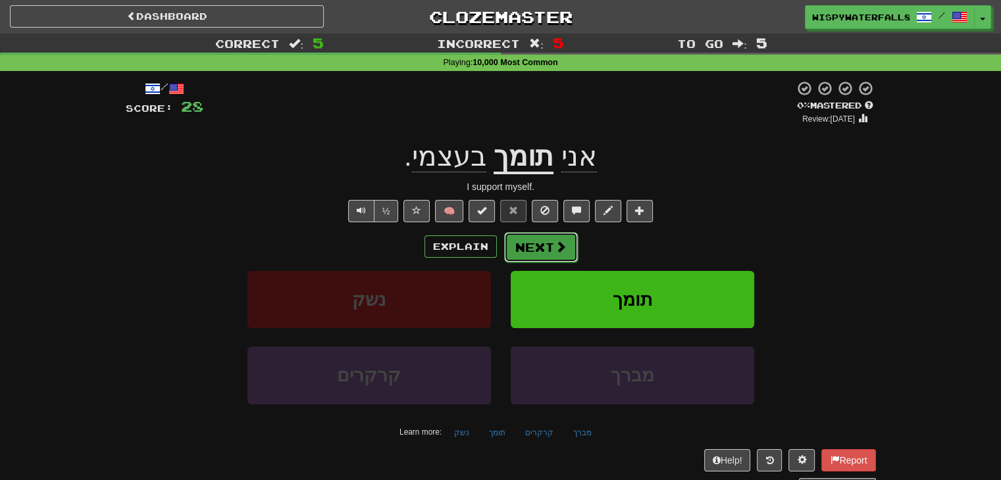
click at [550, 253] on button "Next" at bounding box center [541, 247] width 74 height 30
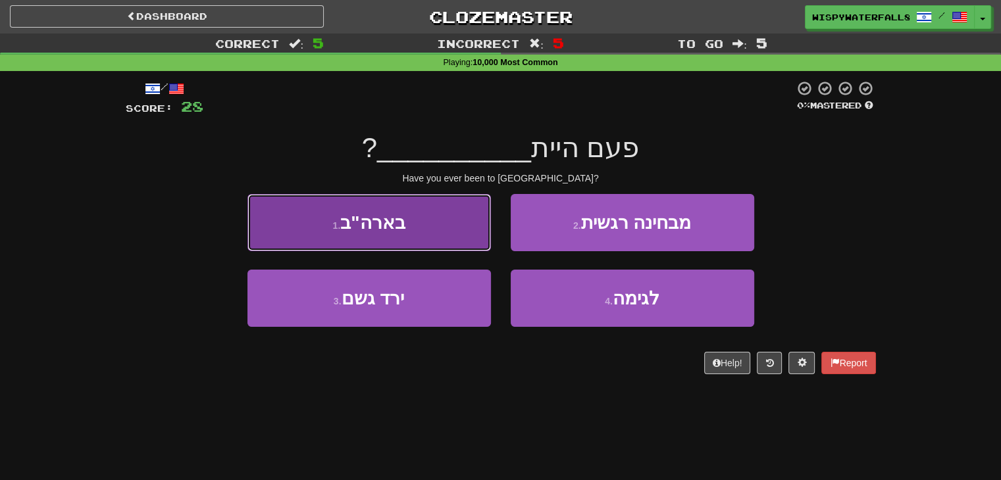
click at [453, 201] on button "1 . בארה"ב" at bounding box center [368, 222] width 243 height 57
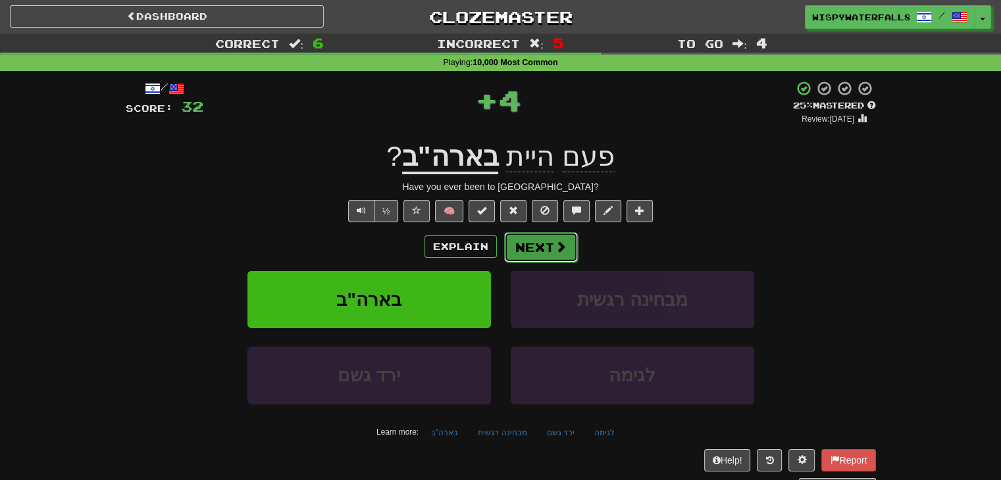
click at [551, 234] on button "Next" at bounding box center [541, 247] width 74 height 30
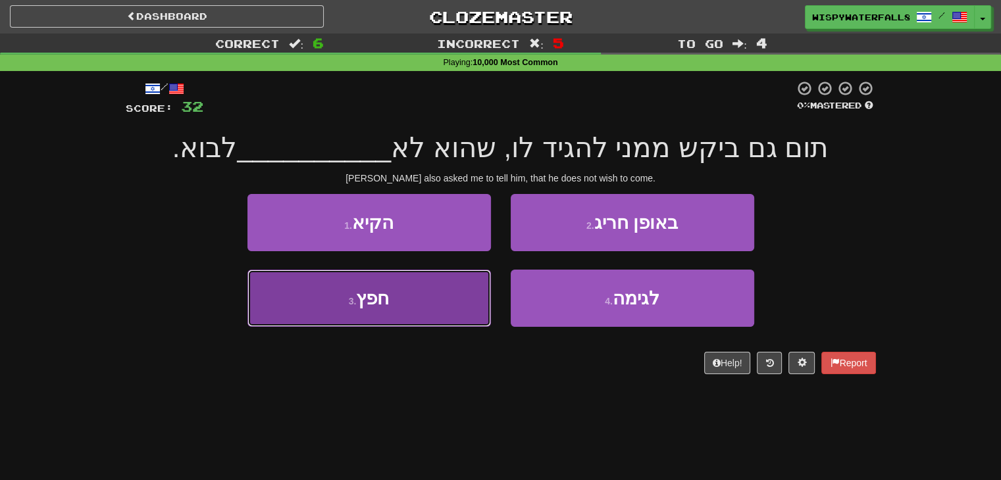
click at [415, 287] on button "3 . חפץ" at bounding box center [368, 298] width 243 height 57
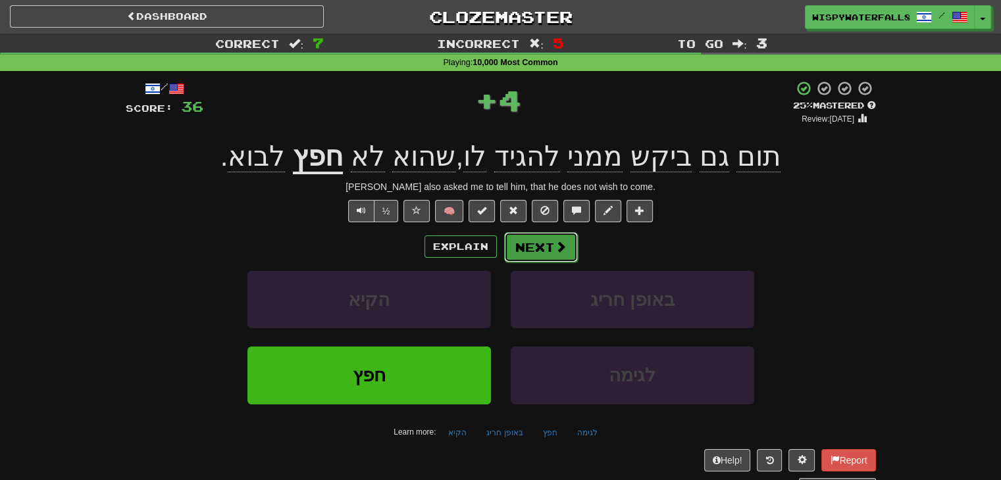
click at [539, 245] on button "Next" at bounding box center [541, 247] width 74 height 30
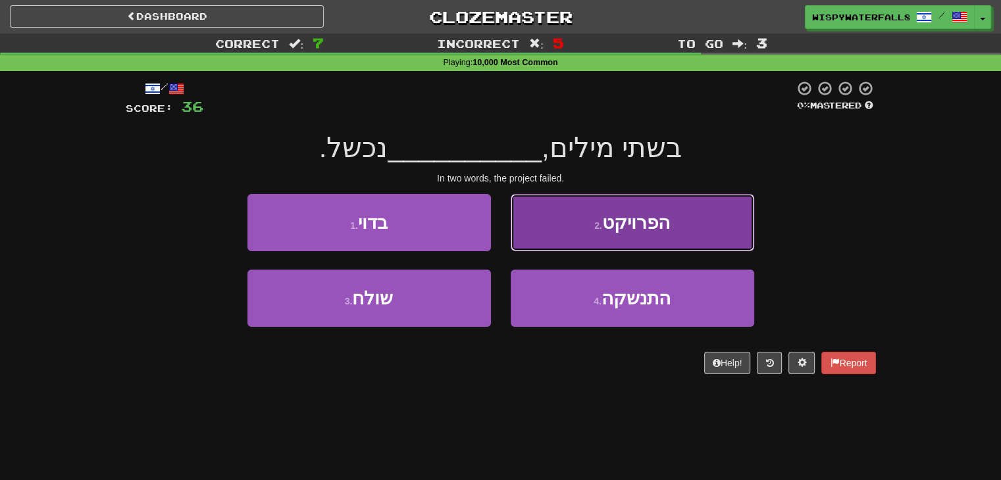
click at [693, 222] on button "2 . הפרויקט" at bounding box center [631, 222] width 243 height 57
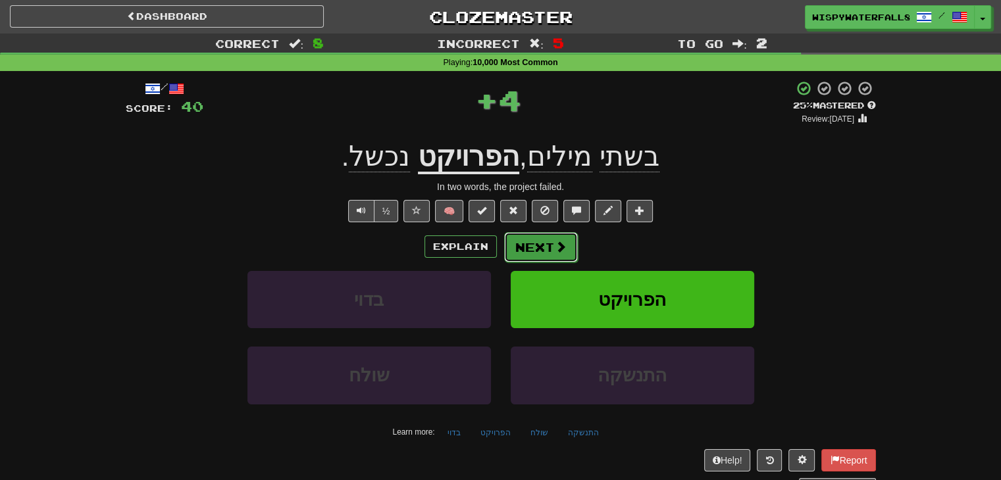
click at [555, 248] on span at bounding box center [561, 247] width 12 height 12
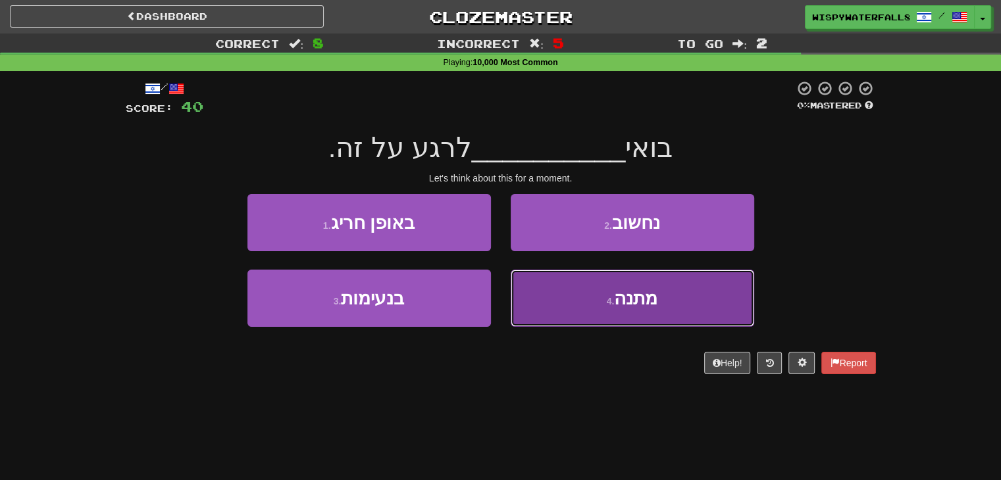
click at [618, 317] on button "4 . מתנה" at bounding box center [631, 298] width 243 height 57
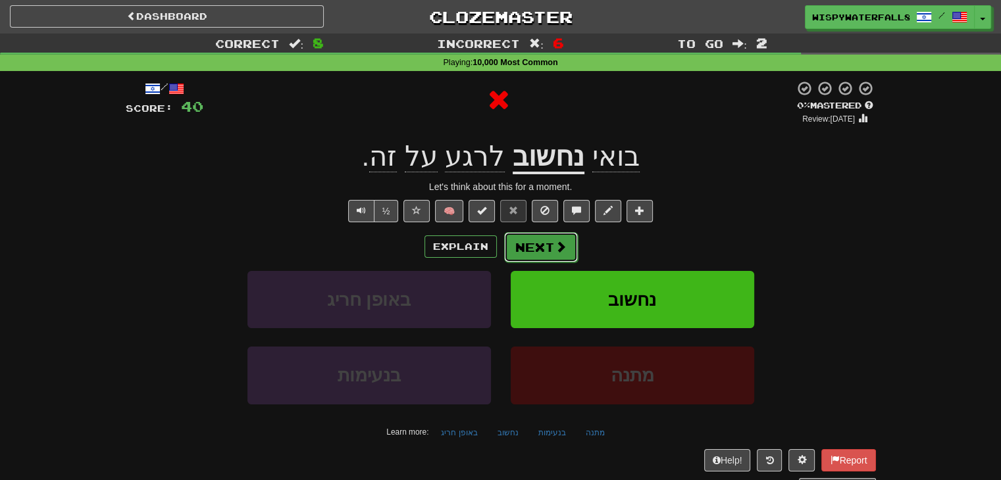
click at [555, 248] on span at bounding box center [561, 247] width 12 height 12
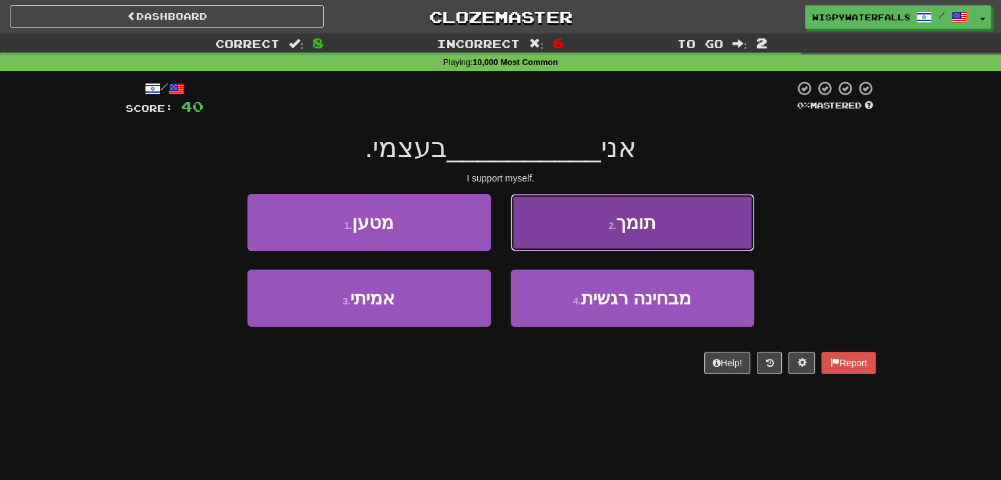
click at [610, 239] on button "2 . תומך" at bounding box center [631, 222] width 243 height 57
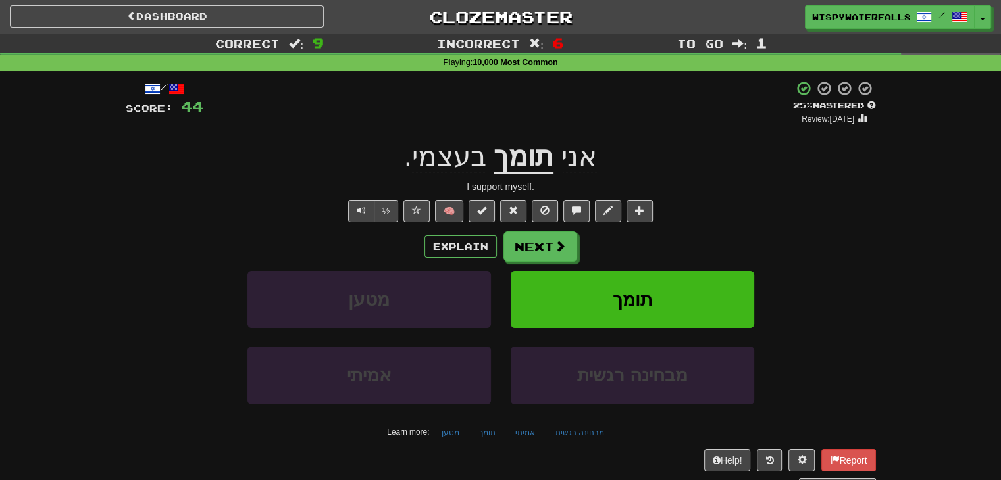
click at [568, 266] on div "Explain Next מטען תומך אמיתי מבחינה רגשית Learn more: מטען תומך אמיתי מבחינה רג…" at bounding box center [501, 337] width 750 height 211
click at [555, 249] on span at bounding box center [561, 247] width 12 height 12
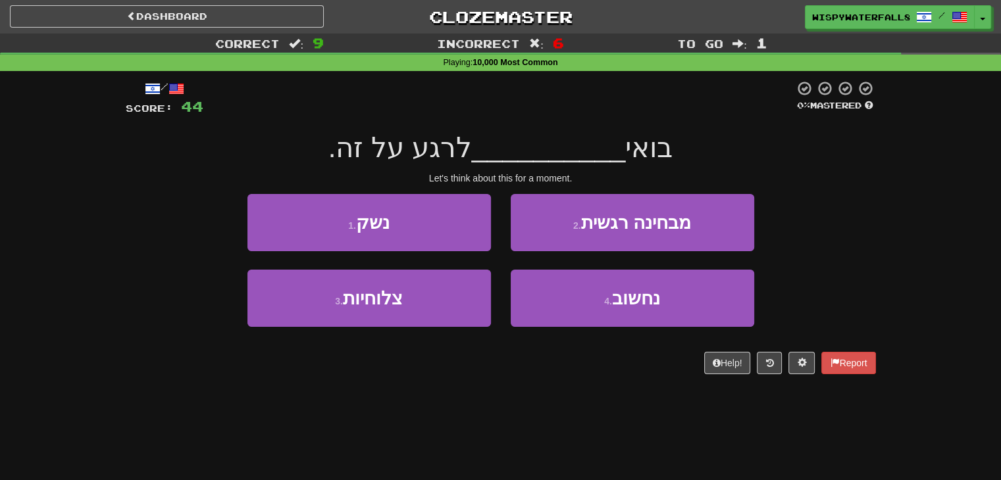
click at [595, 258] on div "2 . מבחינה רגשית" at bounding box center [632, 232] width 263 height 76
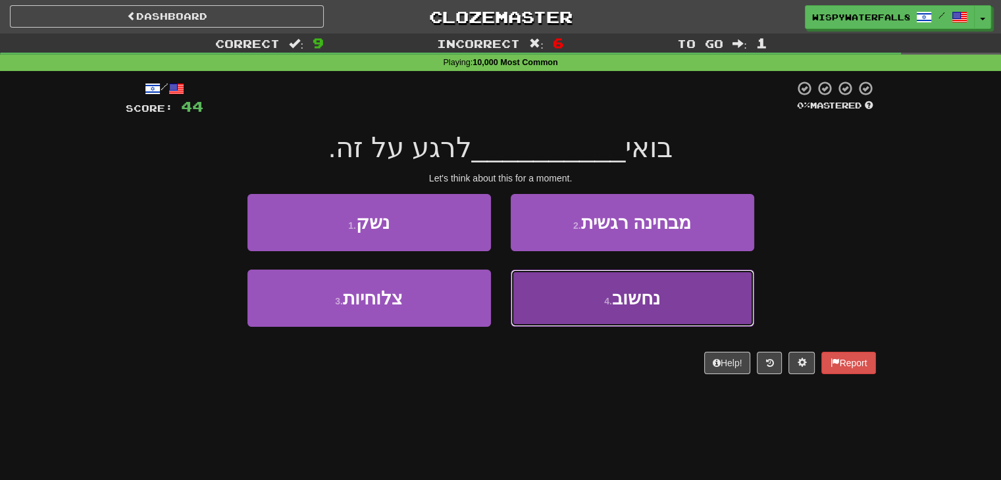
click at [616, 296] on span "נחשוב" at bounding box center [636, 298] width 48 height 20
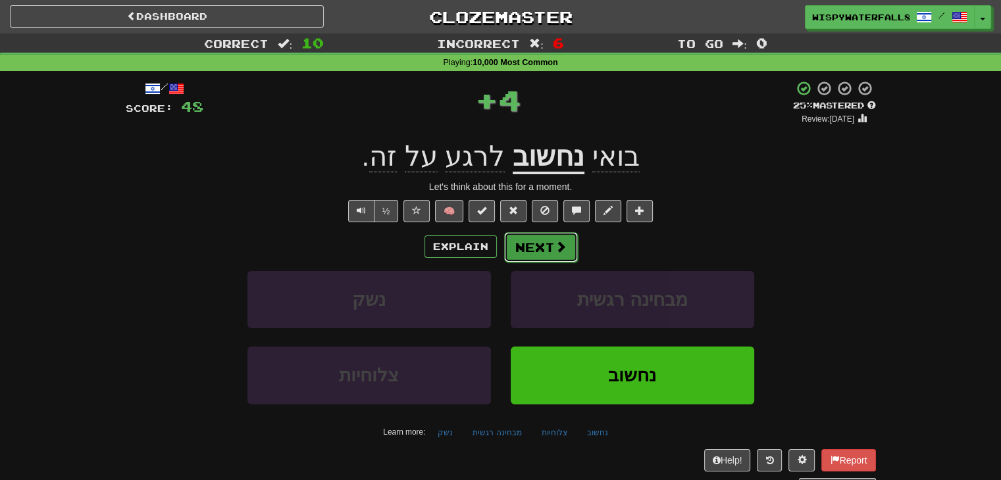
click at [536, 252] on button "Next" at bounding box center [541, 247] width 74 height 30
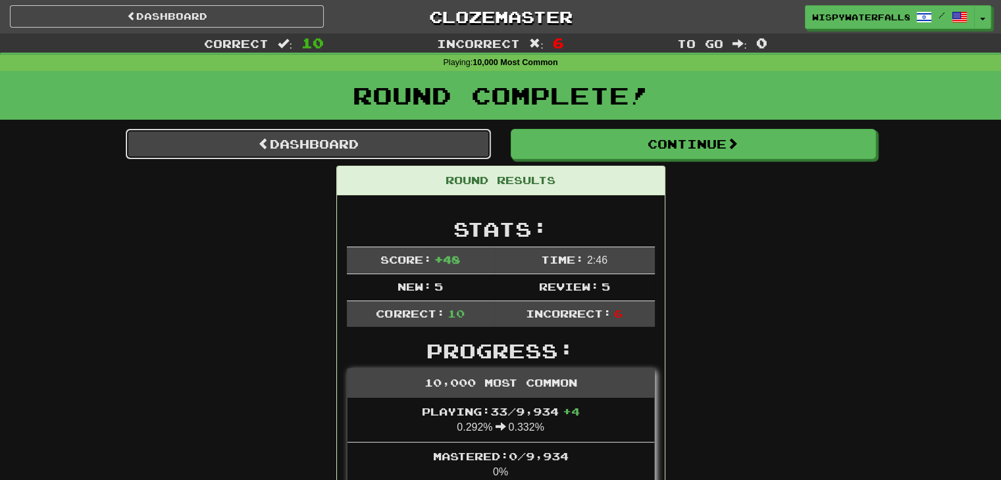
click at [319, 129] on link "Dashboard" at bounding box center [308, 144] width 365 height 30
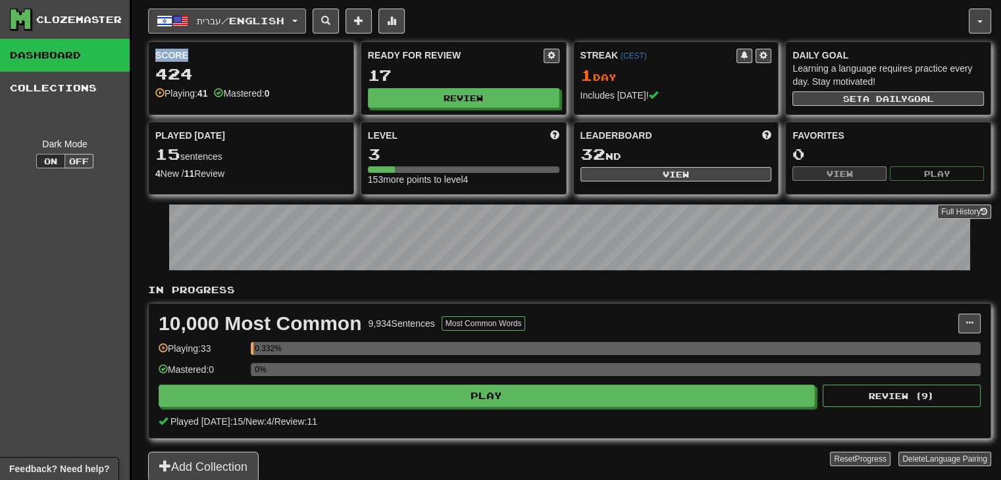
drag, startPoint x: 220, startPoint y: 34, endPoint x: 239, endPoint y: 9, distance: 31.8
click at [239, 9] on div "עברית / English 한국어 / English Streak: 0 Review: 4 Points today: 0 Magyar / Engl…" at bounding box center [569, 257] width 843 height 515
click at [239, 9] on button "עברית / English" at bounding box center [227, 21] width 158 height 25
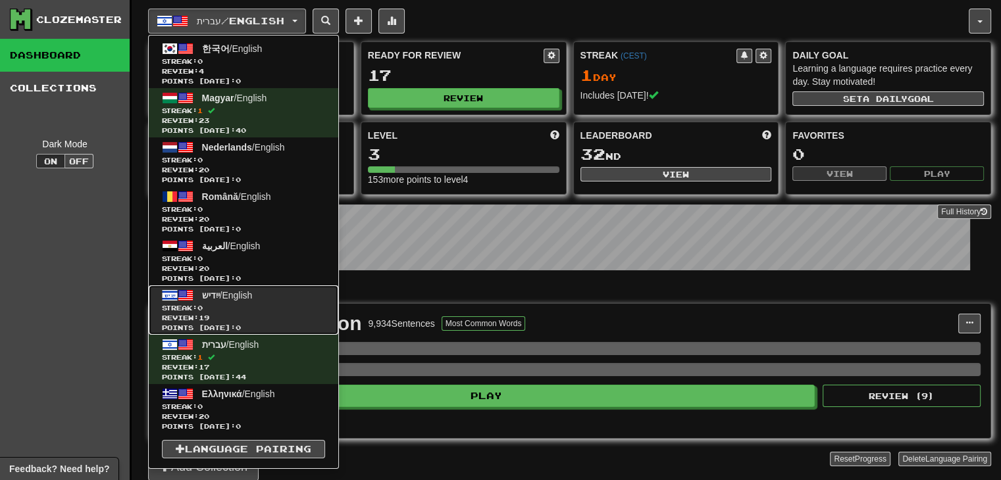
click at [255, 314] on span "Review: 19" at bounding box center [243, 318] width 163 height 10
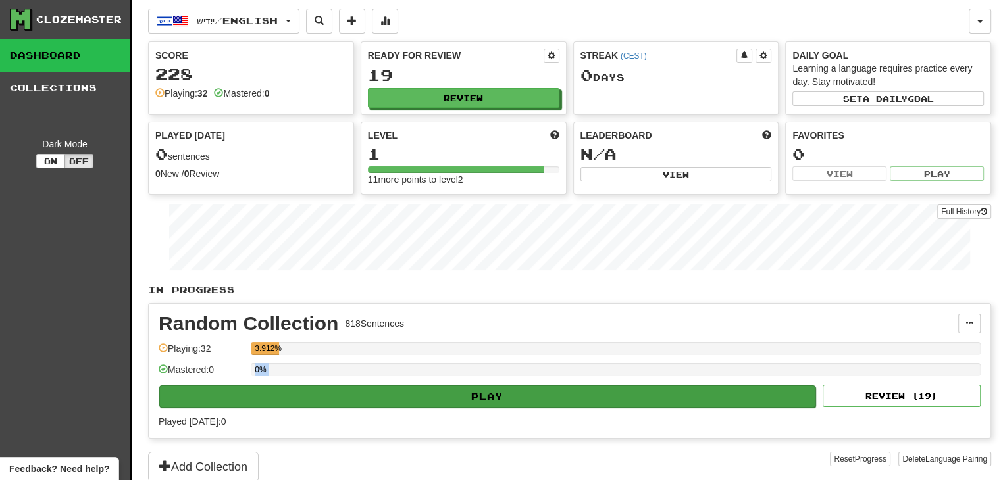
drag, startPoint x: 360, startPoint y: 380, endPoint x: 332, endPoint y: 397, distance: 33.1
click at [332, 397] on div "Random Collection 818 Sentences Manage Sentences Unpin from Dashboard Playing: …" at bounding box center [569, 371] width 841 height 134
click at [332, 397] on button "Play" at bounding box center [487, 396] width 656 height 22
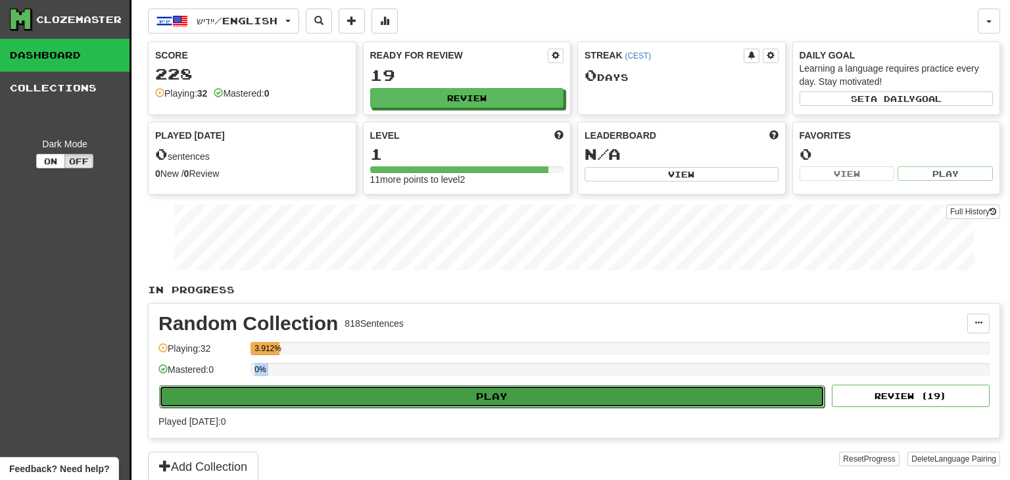
select select "**"
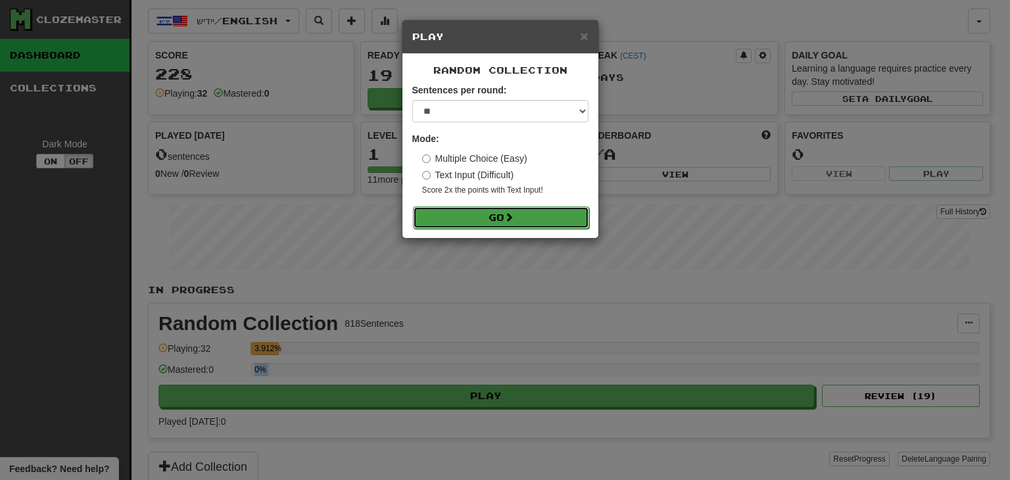
click at [490, 213] on button "Go" at bounding box center [501, 218] width 176 height 22
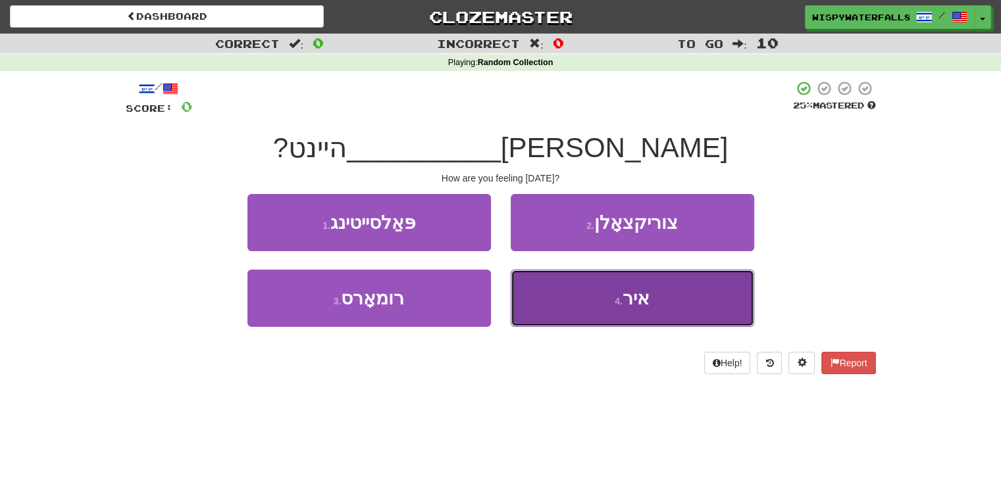
click at [605, 306] on button "4 . [GEOGRAPHIC_DATA]" at bounding box center [631, 298] width 243 height 57
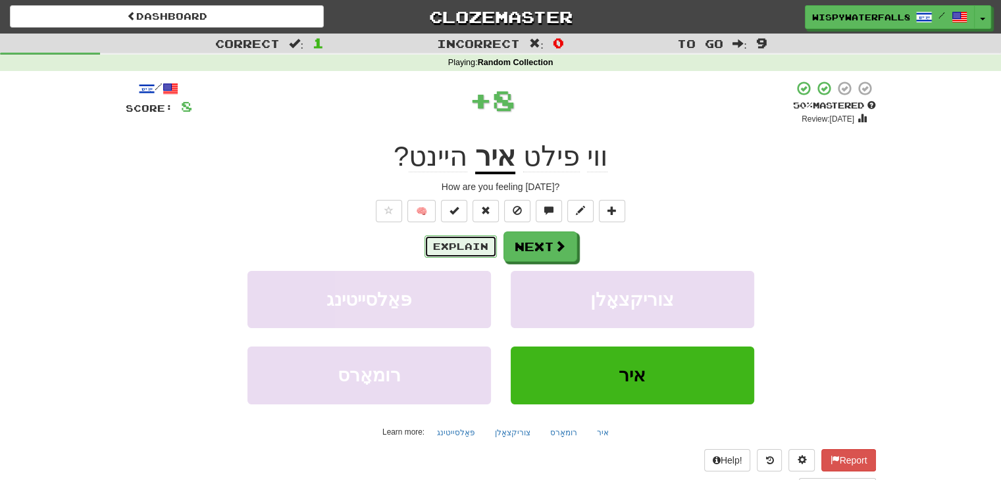
click at [466, 238] on button "Explain" at bounding box center [460, 247] width 72 height 22
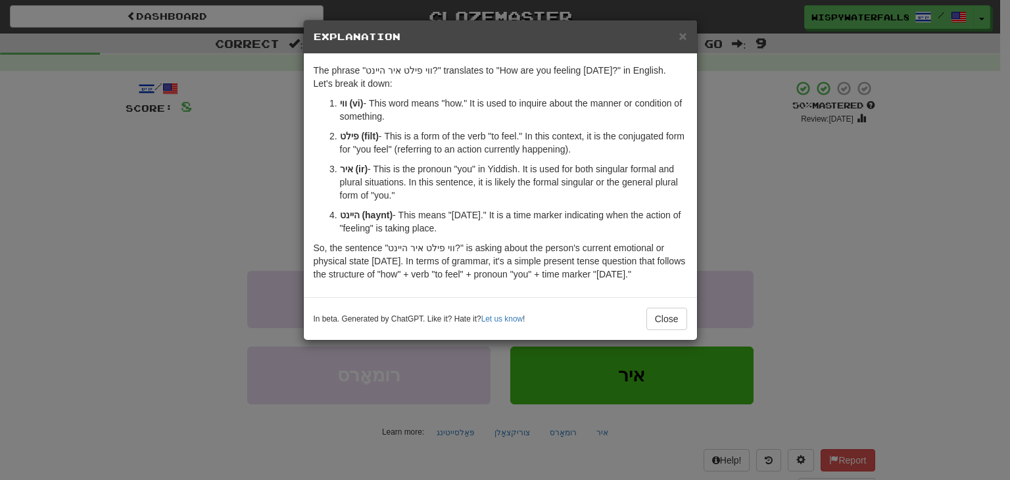
click at [279, 235] on div "× Explanation The phrase "ווי פילט איר היינט?" translates to "How are you feeli…" at bounding box center [505, 240] width 1010 height 480
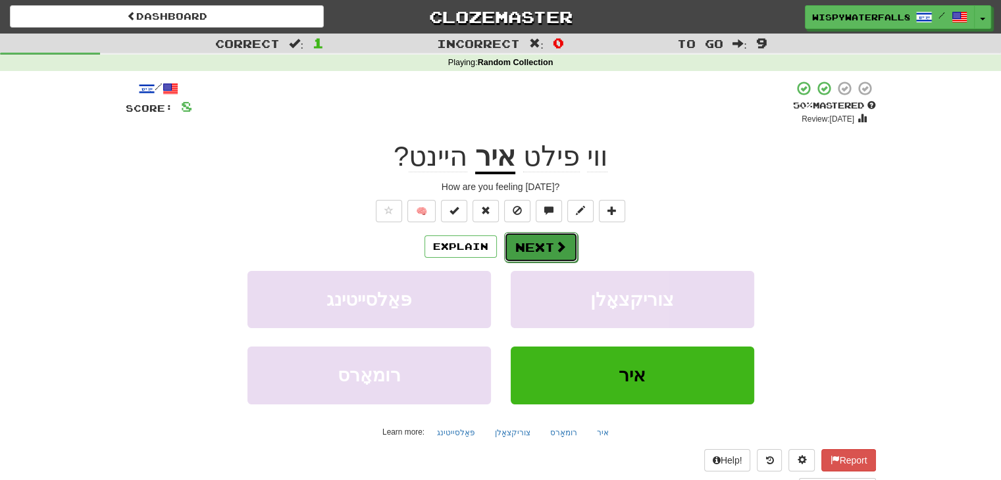
click at [530, 245] on button "Next" at bounding box center [541, 247] width 74 height 30
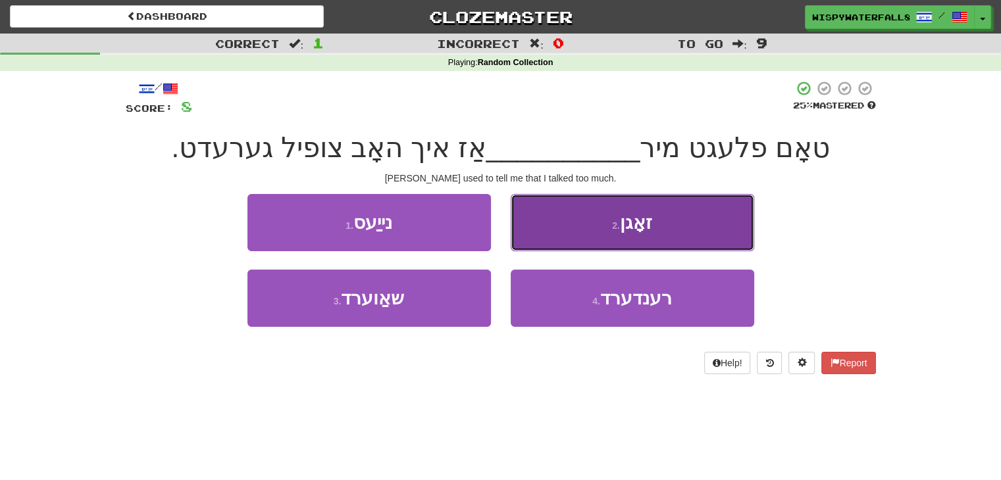
click at [636, 236] on button "2 . זאָגן" at bounding box center [631, 222] width 243 height 57
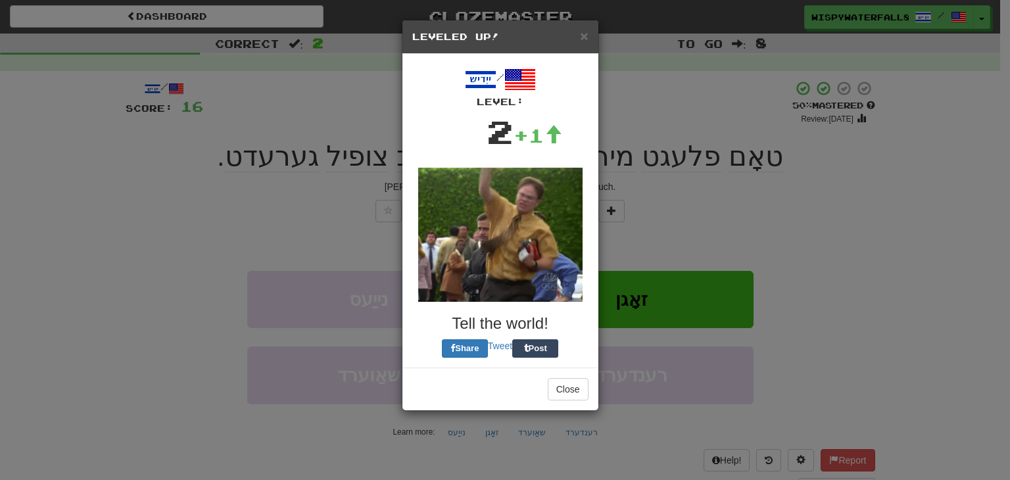
click at [737, 201] on div "× Leveled Up! / Level: 2 +1 Tell the world! Share Tweet Post Close" at bounding box center [505, 240] width 1010 height 480
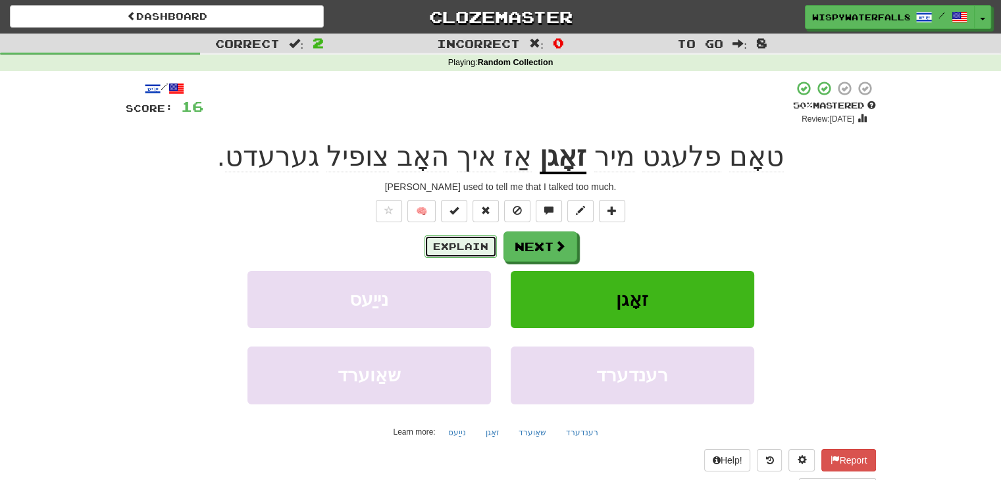
click at [493, 257] on button "Explain" at bounding box center [460, 247] width 72 height 22
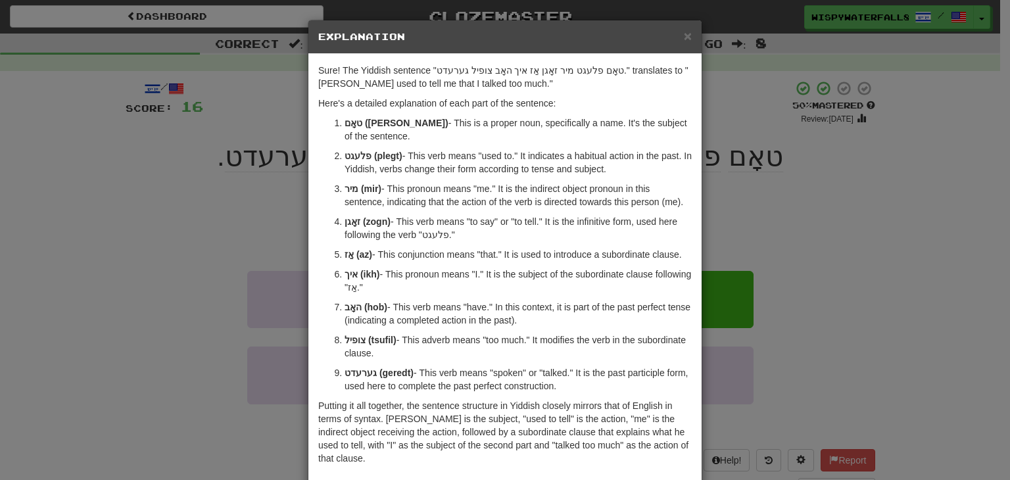
click at [270, 278] on div "× Explanation Sure! The Yiddish sentence "טאָם פלעגט מיר זאָגן אַז איך האָב צופ…" at bounding box center [505, 240] width 1010 height 480
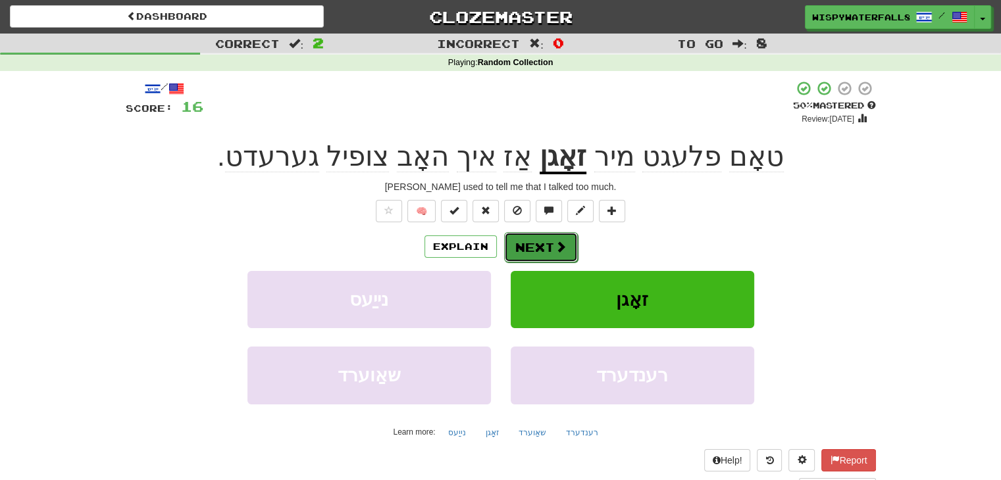
click at [550, 245] on button "Next" at bounding box center [541, 247] width 74 height 30
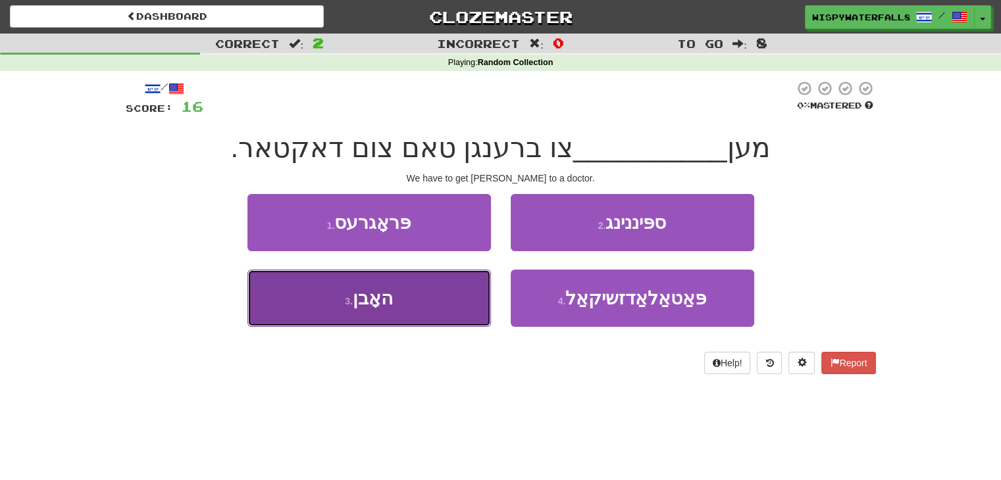
click at [451, 311] on button "3 . האָבן" at bounding box center [368, 298] width 243 height 57
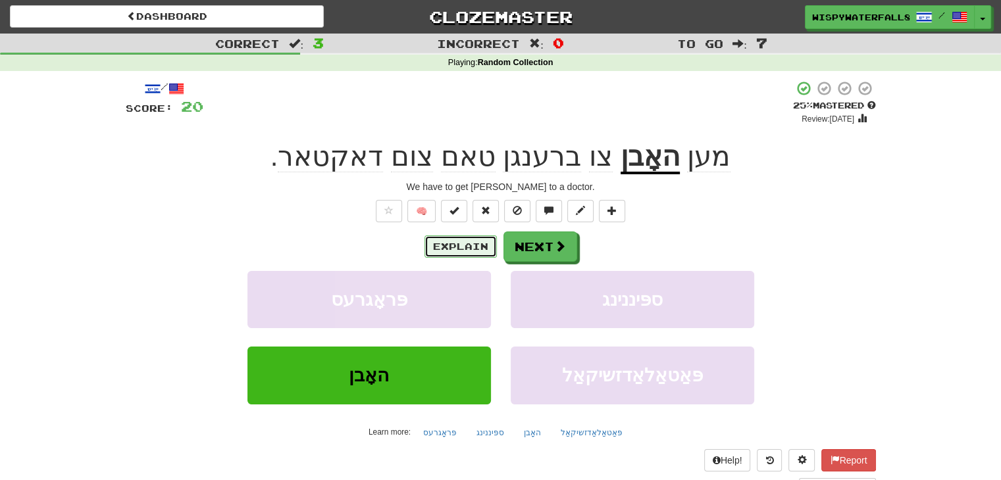
click at [482, 247] on button "Explain" at bounding box center [460, 247] width 72 height 22
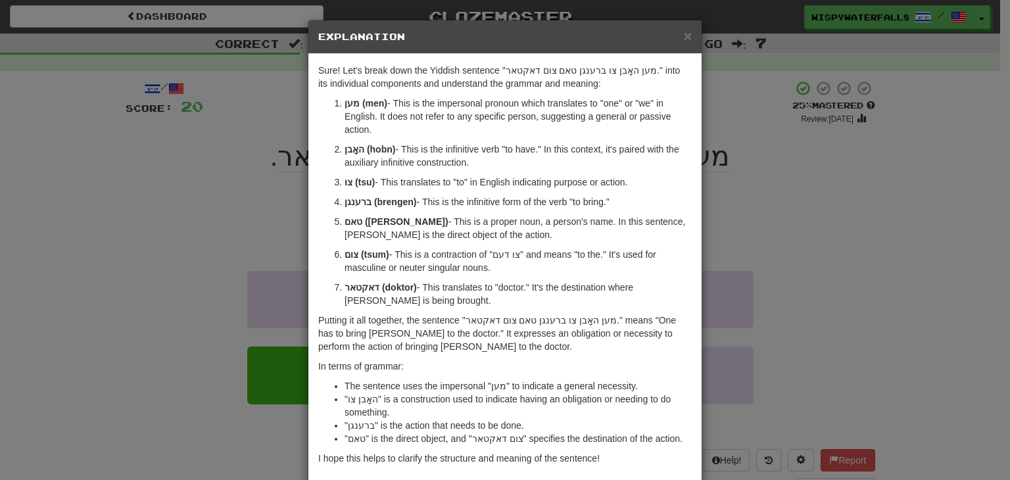
click at [238, 232] on div "× Explanation Sure! Let's break down the Yiddish sentence "מען האָבן צו ברענגן …" at bounding box center [505, 240] width 1010 height 480
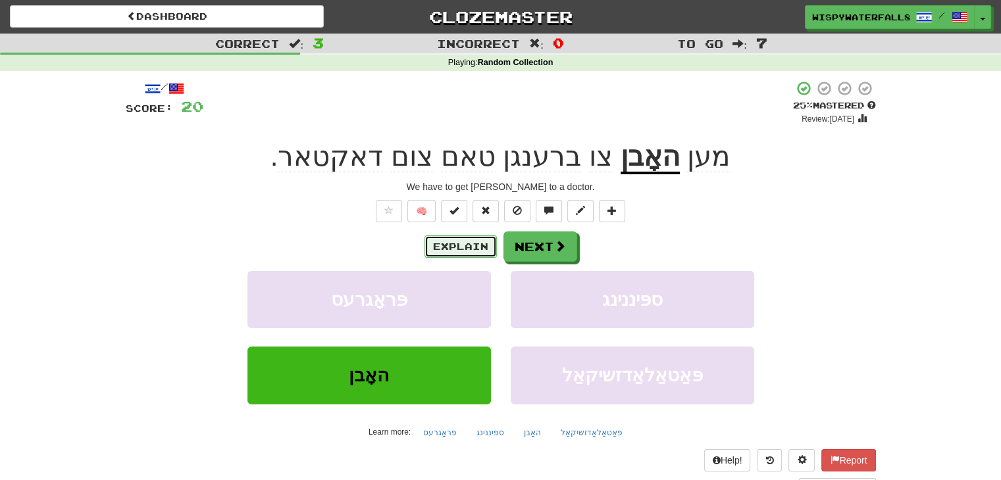
click at [451, 250] on button "Explain" at bounding box center [460, 247] width 72 height 22
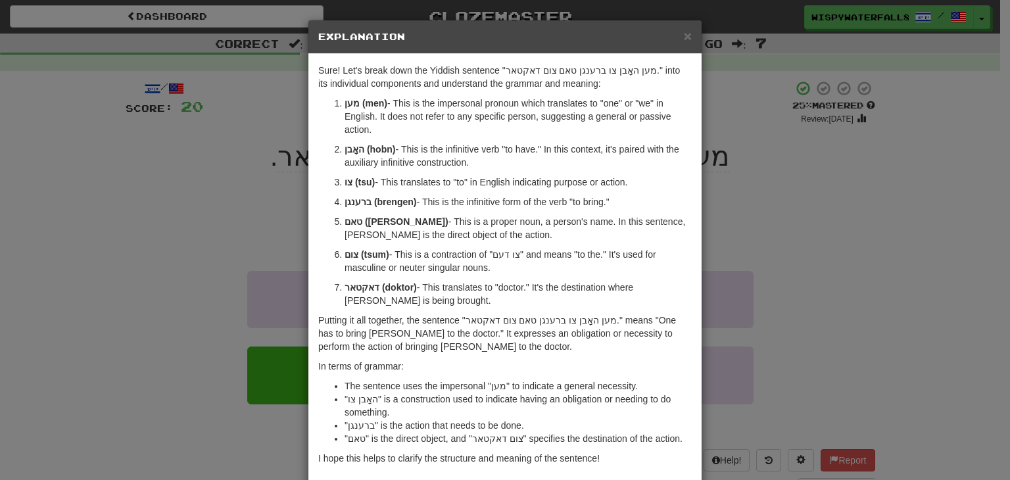
click at [234, 193] on div "× Explanation Sure! Let's break down the Yiddish sentence "מען האָבן צו ברענגן …" at bounding box center [505, 240] width 1010 height 480
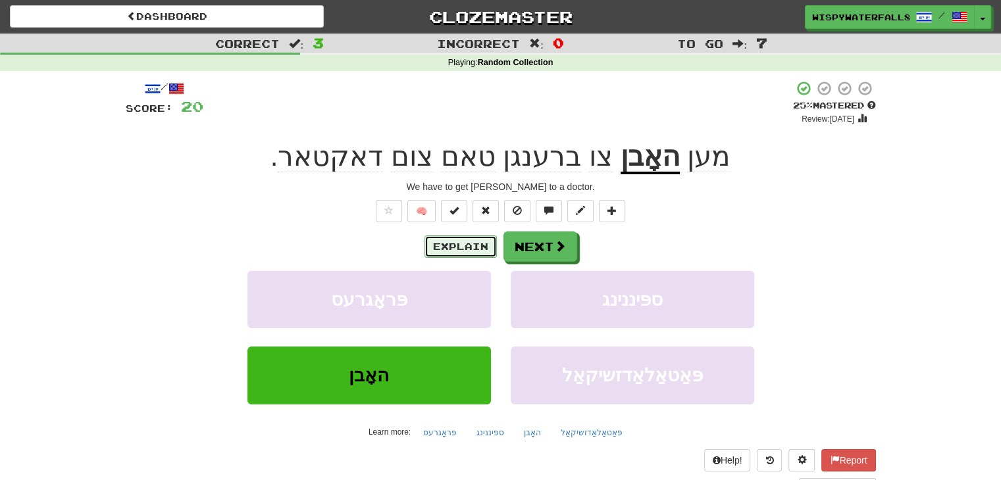
click at [493, 243] on button "Explain" at bounding box center [460, 247] width 72 height 22
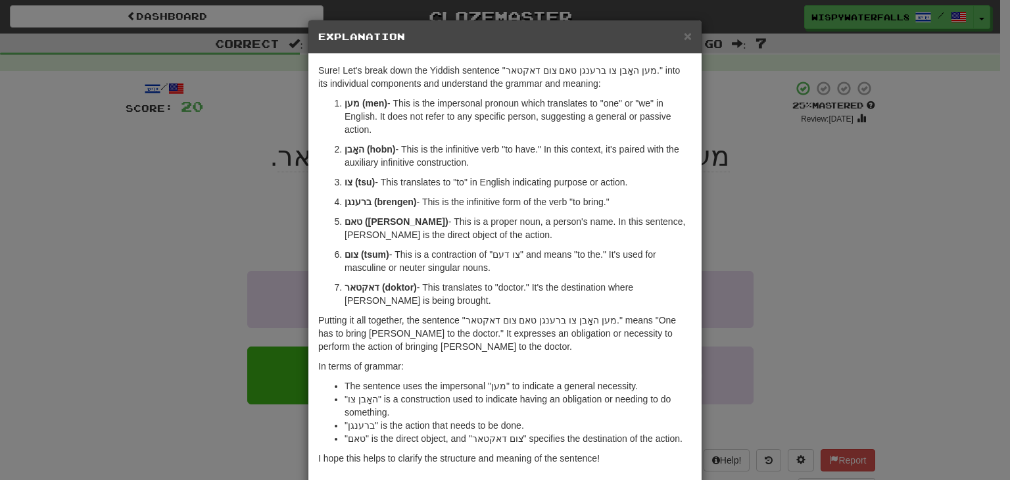
click at [224, 274] on div "× Explanation Sure! Let's break down the Yiddish sentence "מען האָבן צו ברענגן …" at bounding box center [505, 240] width 1010 height 480
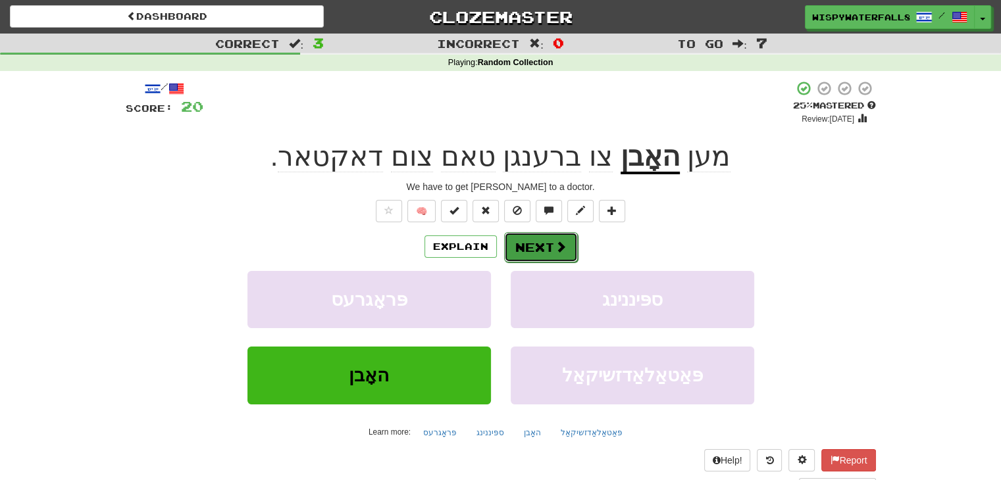
click at [532, 249] on button "Next" at bounding box center [541, 247] width 74 height 30
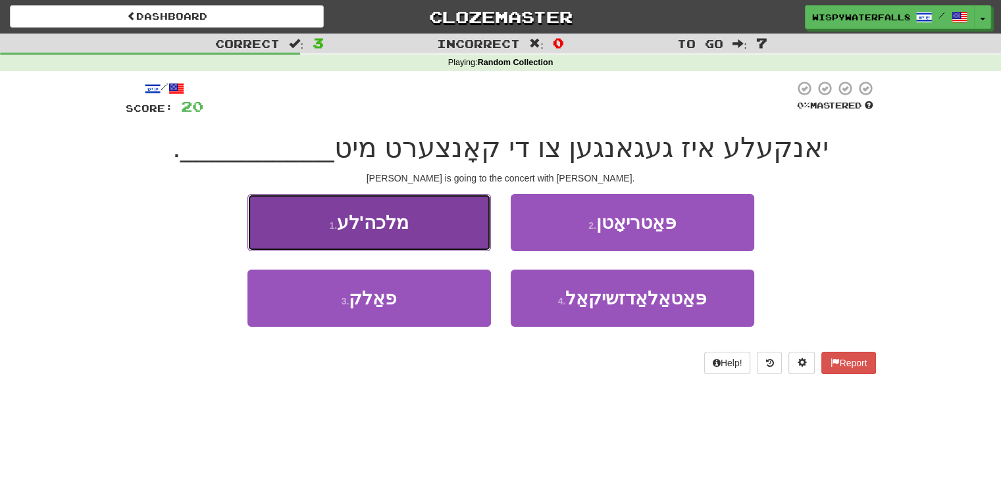
click at [460, 243] on button "1 . מלכה'לע" at bounding box center [368, 222] width 243 height 57
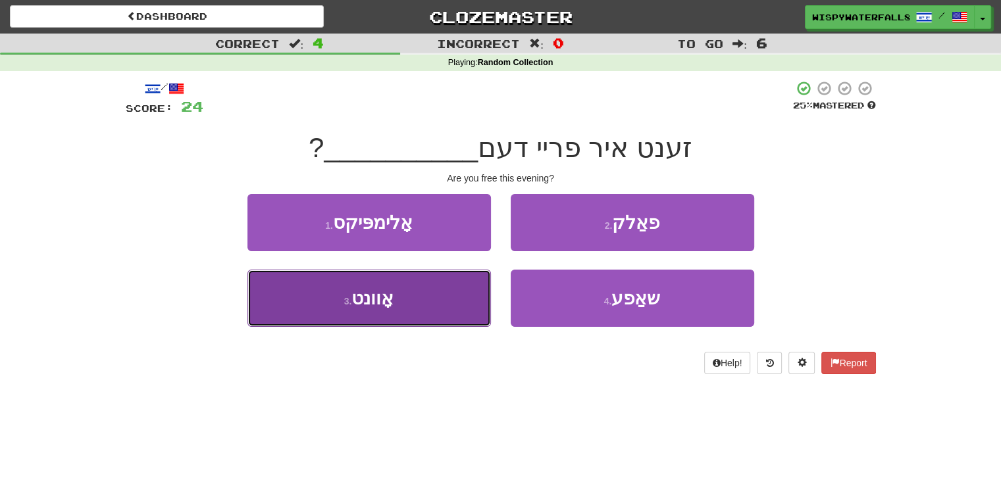
click at [424, 303] on button "3 . אָוונט" at bounding box center [368, 298] width 243 height 57
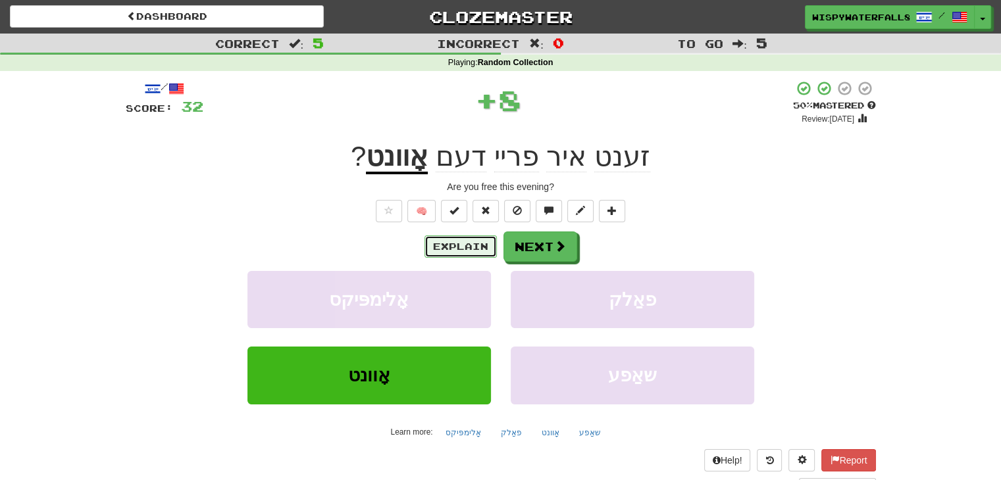
click at [453, 241] on button "Explain" at bounding box center [460, 247] width 72 height 22
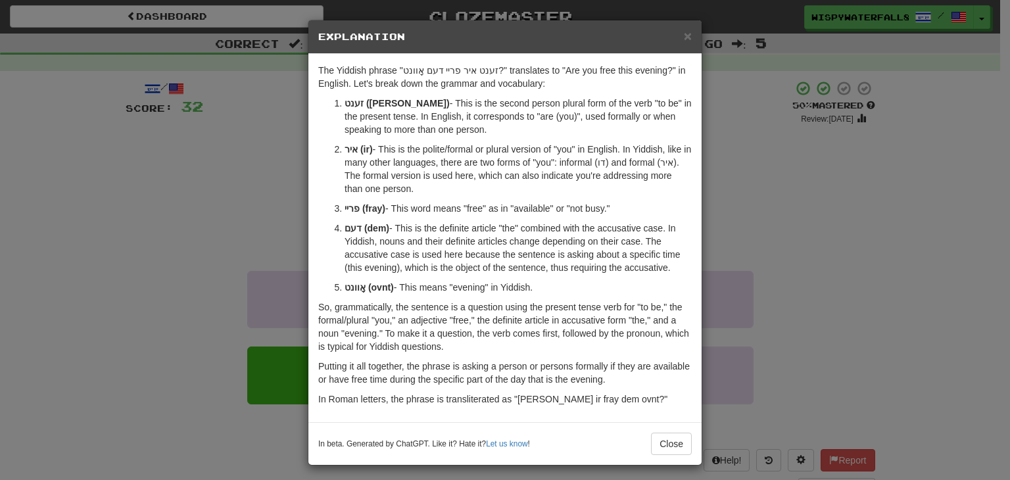
click at [278, 226] on div "× Explanation The Yiddish phrase "זענט איר פריי דעם אָוונט?" translates to "Are…" at bounding box center [505, 240] width 1010 height 480
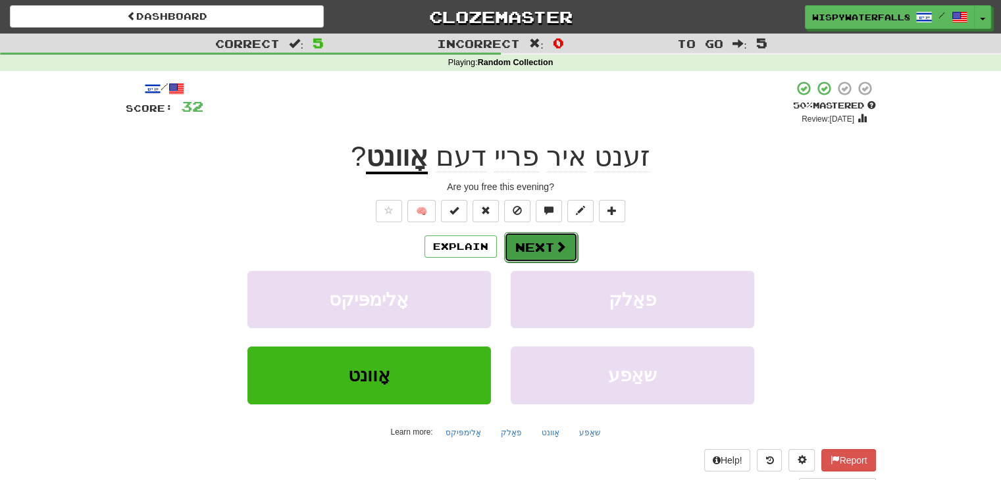
click at [540, 236] on button "Next" at bounding box center [541, 247] width 74 height 30
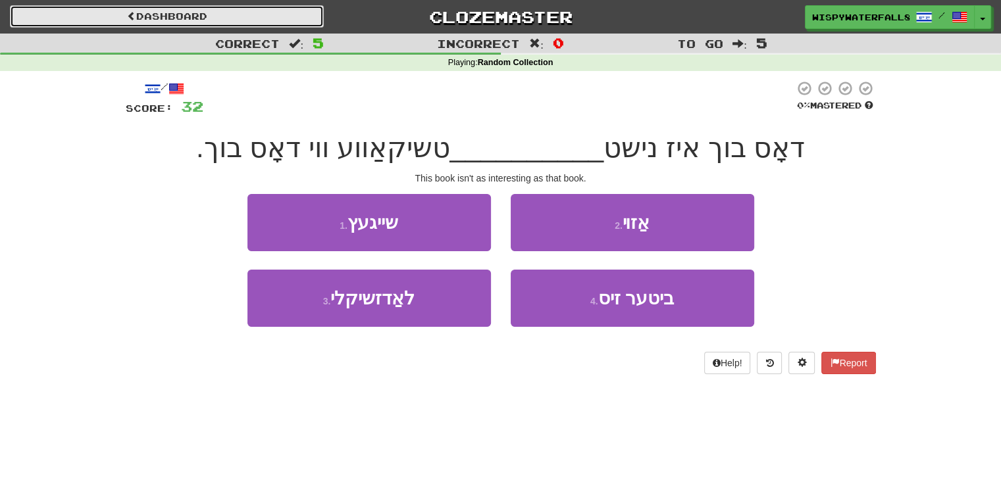
click at [229, 8] on link "Dashboard" at bounding box center [167, 16] width 314 height 22
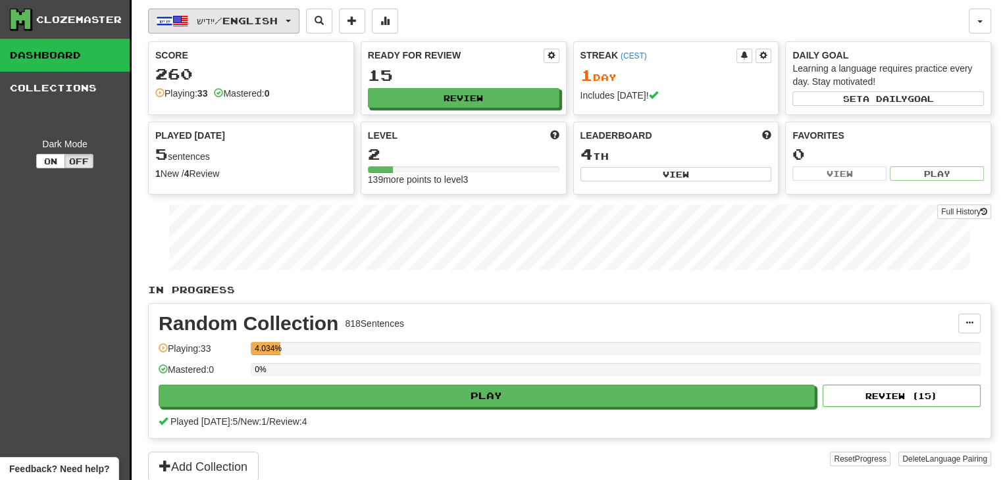
click at [222, 19] on span "ייִדיש / English" at bounding box center [237, 20] width 81 height 11
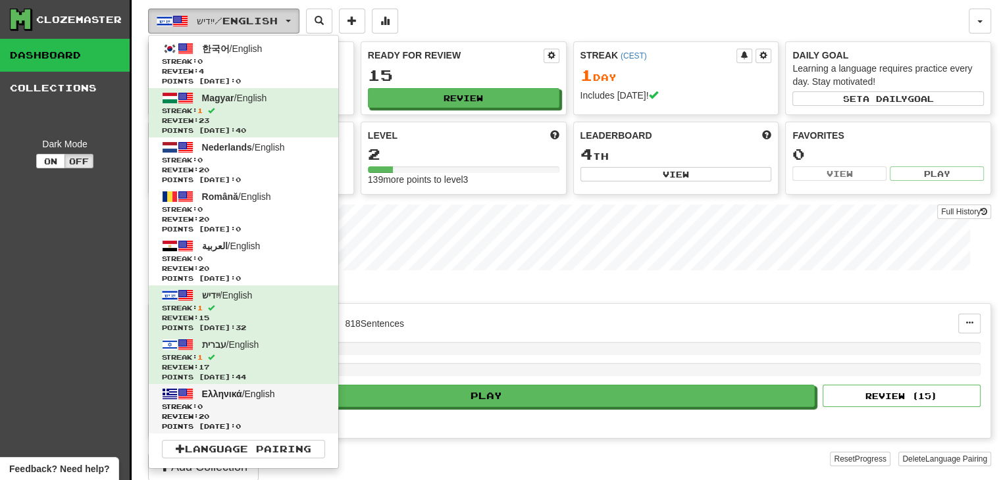
scroll to position [74, 0]
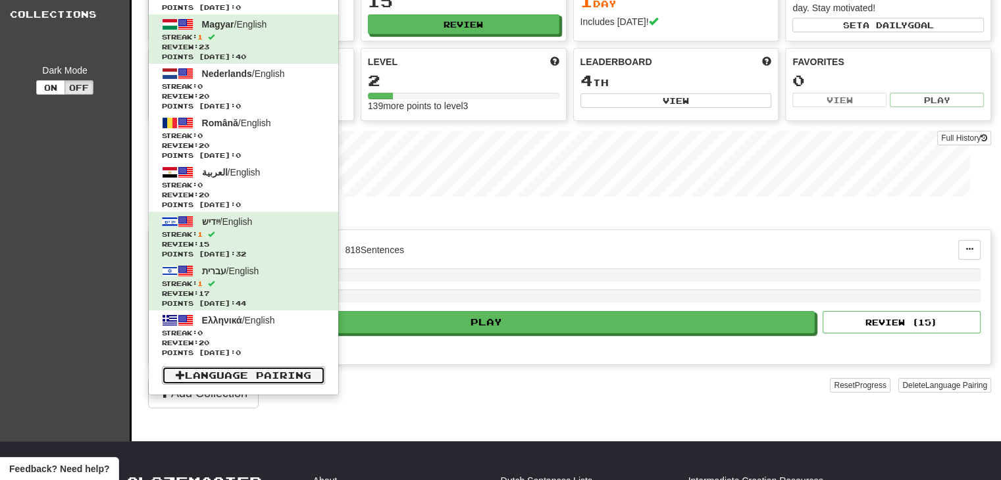
click at [264, 379] on link "Language Pairing" at bounding box center [243, 375] width 163 height 18
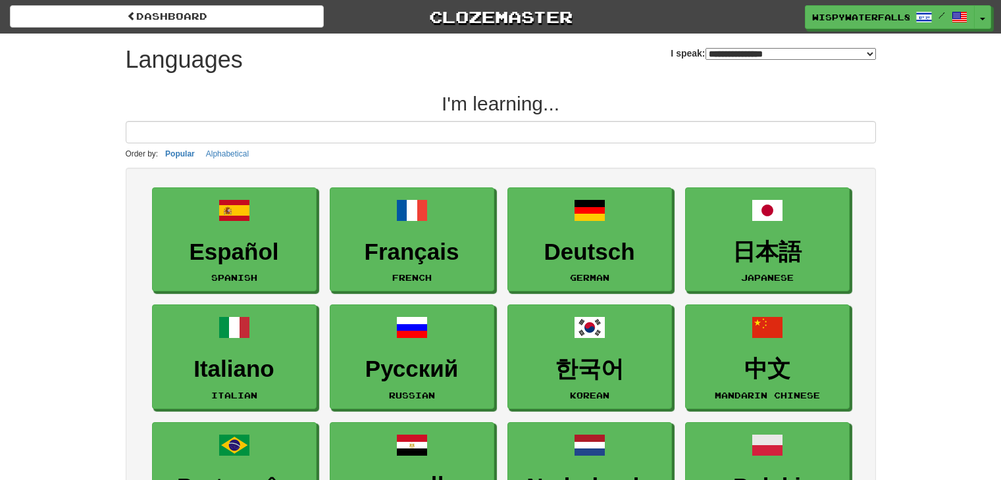
select select "*******"
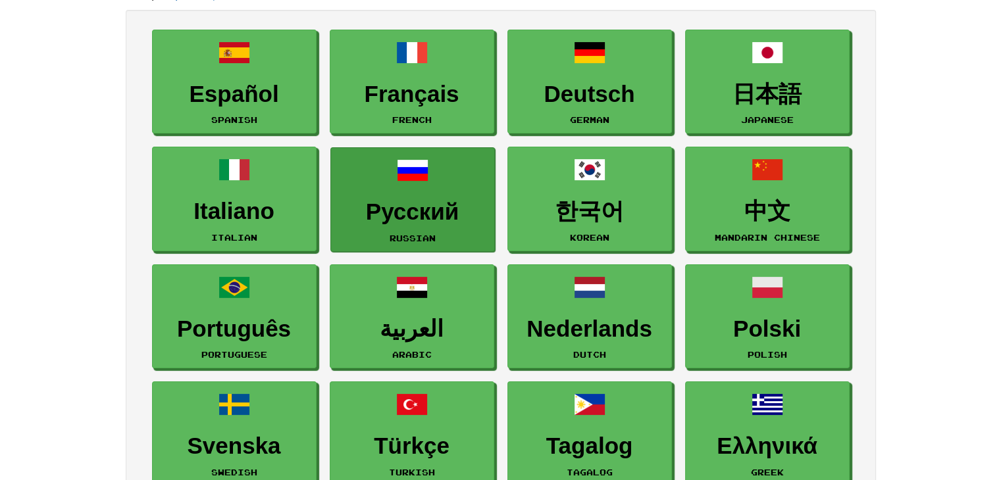
scroll to position [280, 0]
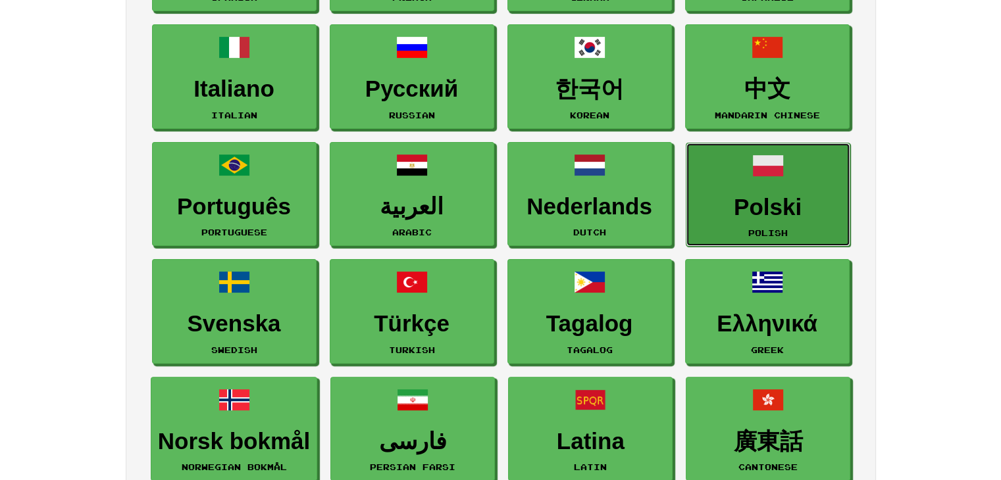
click at [751, 199] on h3 "Polski" at bounding box center [768, 208] width 150 height 26
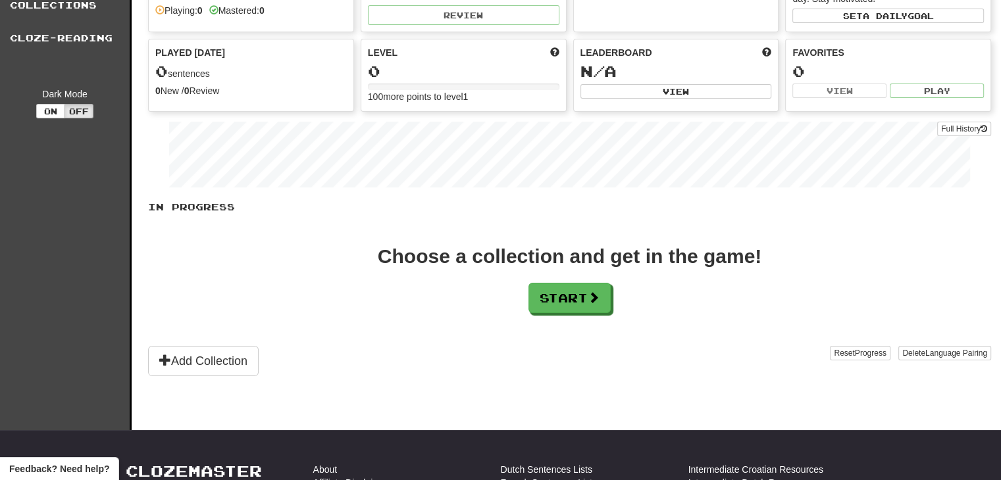
scroll to position [84, 0]
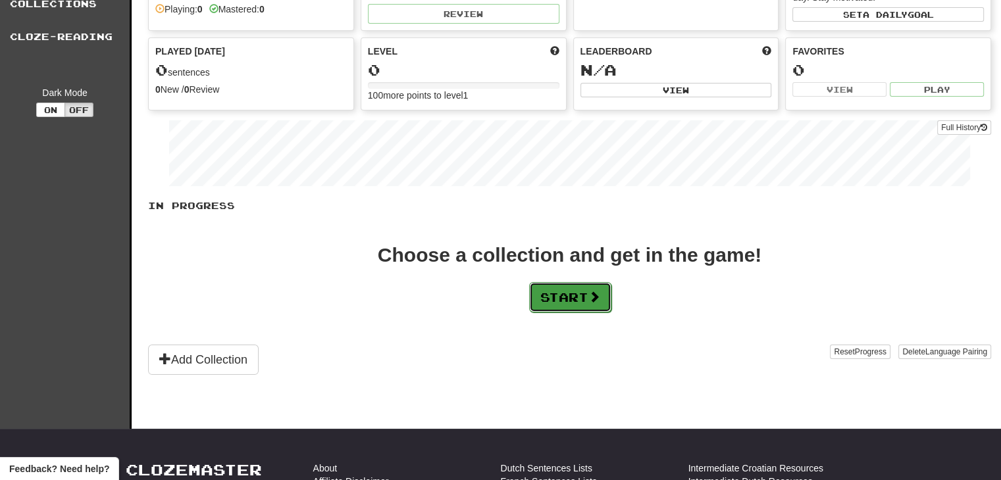
click at [572, 301] on button "Start" at bounding box center [570, 297] width 82 height 30
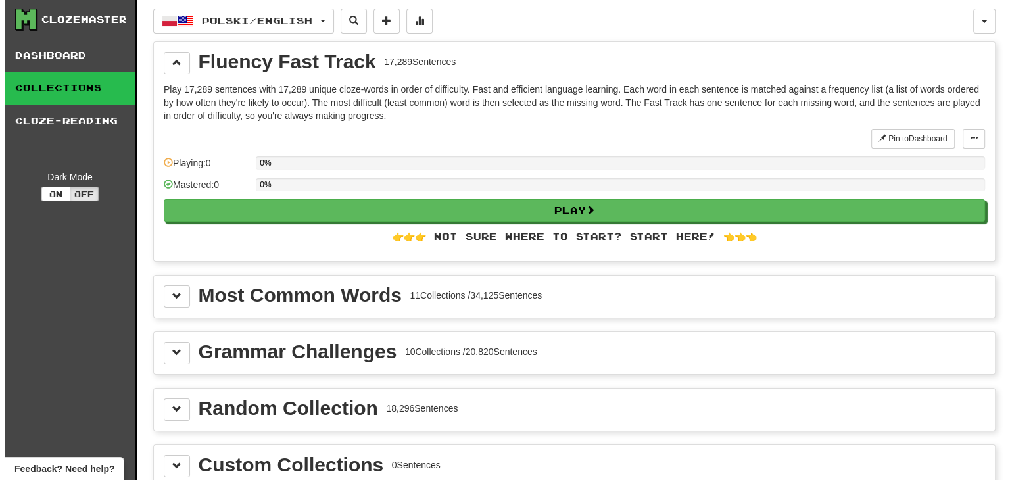
scroll to position [189, 0]
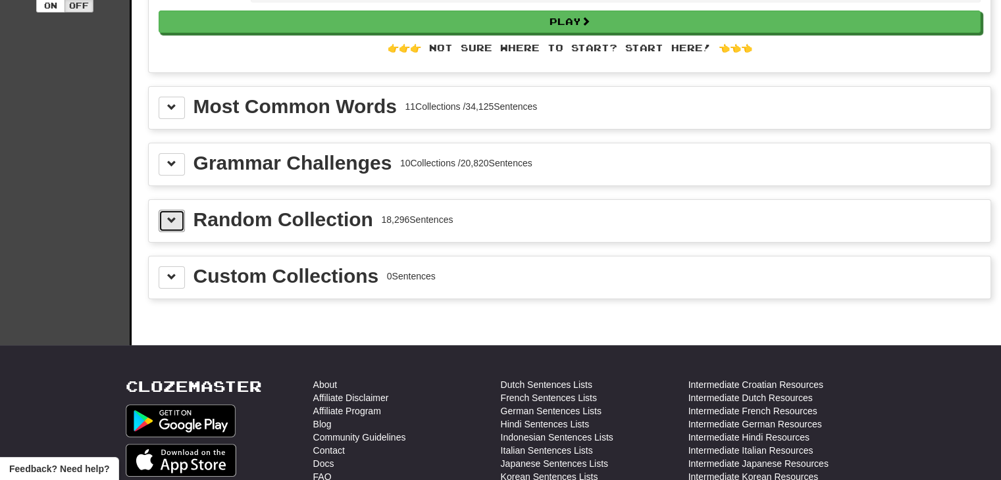
click at [184, 216] on button at bounding box center [172, 221] width 26 height 22
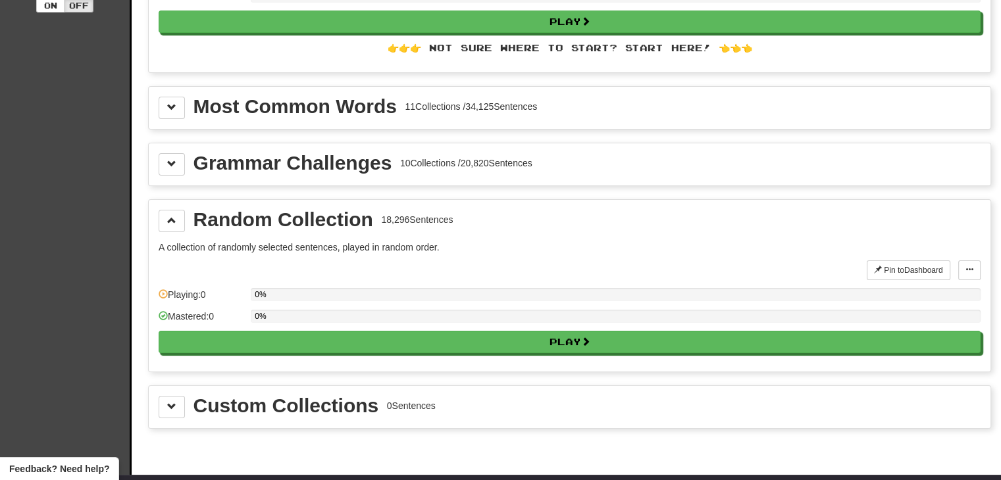
click at [145, 398] on div "Clozemaster Dashboard Collections Cloze-Reading Dark Mode On Off Dashboard Coll…" at bounding box center [500, 143] width 981 height 664
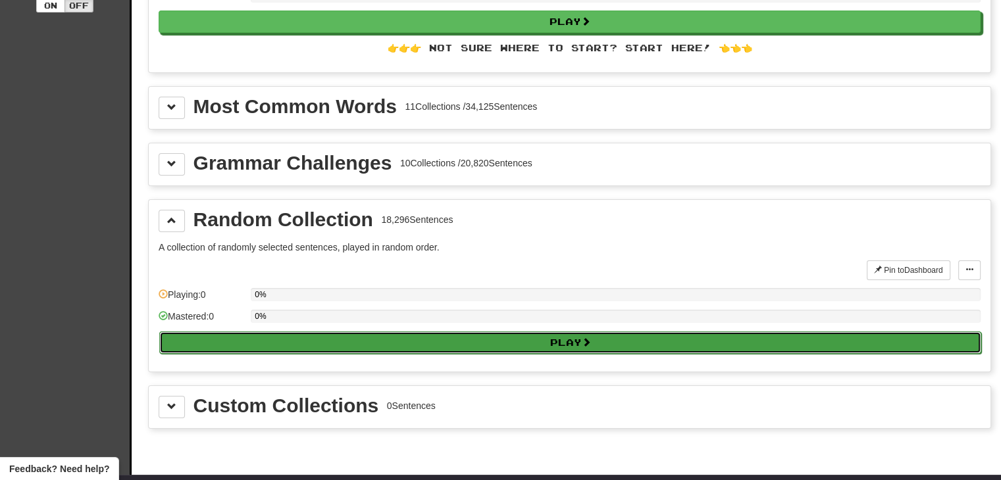
click at [279, 332] on button "Play" at bounding box center [570, 343] width 822 height 22
select select "**"
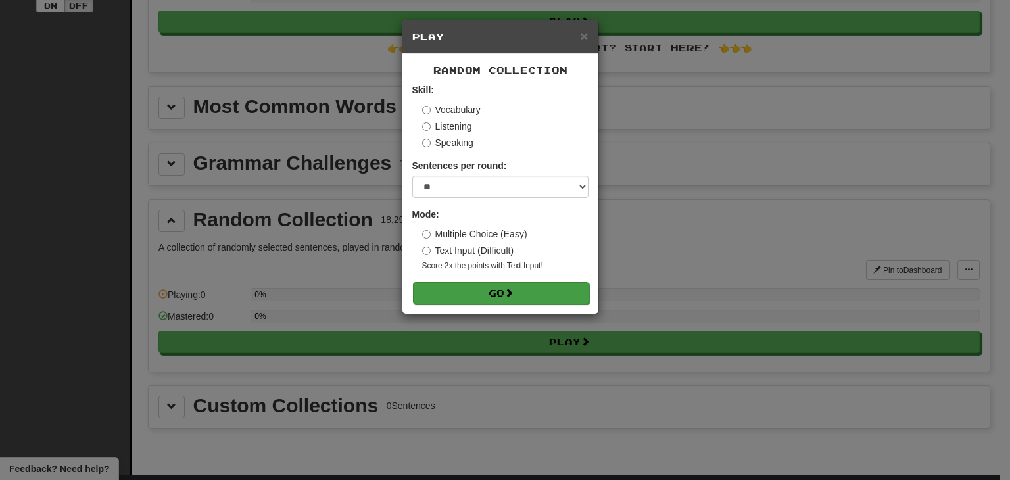
click at [468, 282] on form "Skill: Vocabulary Listening Speaking Sentences per round: * ** ** ** ** ** *** …" at bounding box center [500, 194] width 176 height 220
click at [480, 294] on button "Go" at bounding box center [501, 293] width 176 height 22
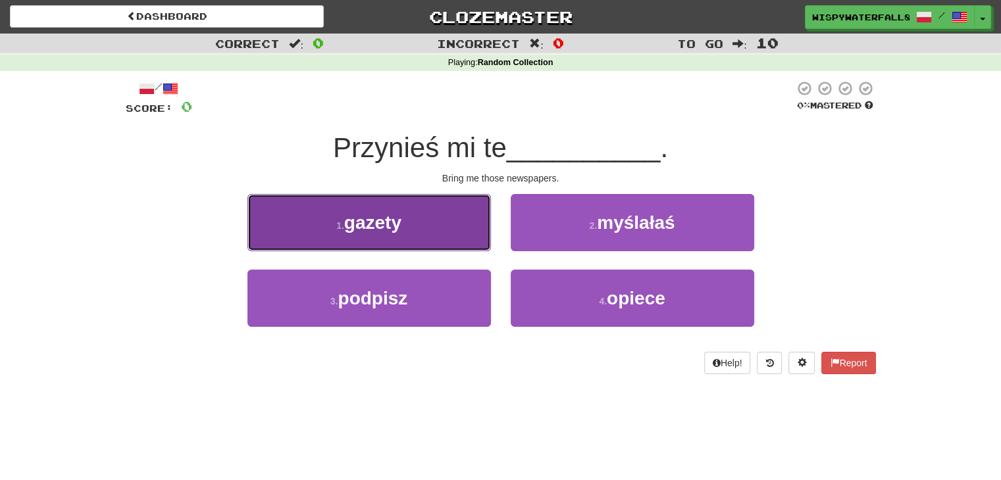
click at [462, 222] on button "1 . gazety" at bounding box center [368, 222] width 243 height 57
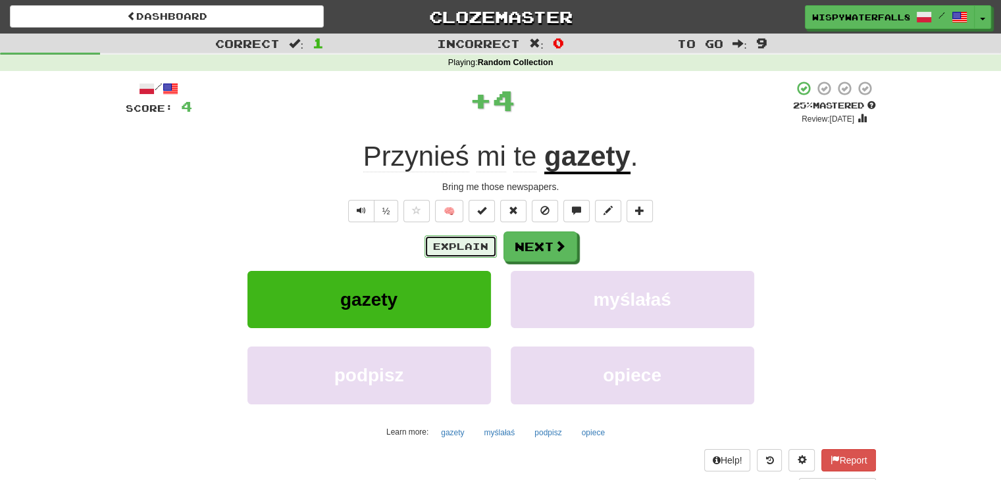
click at [451, 239] on button "Explain" at bounding box center [460, 247] width 72 height 22
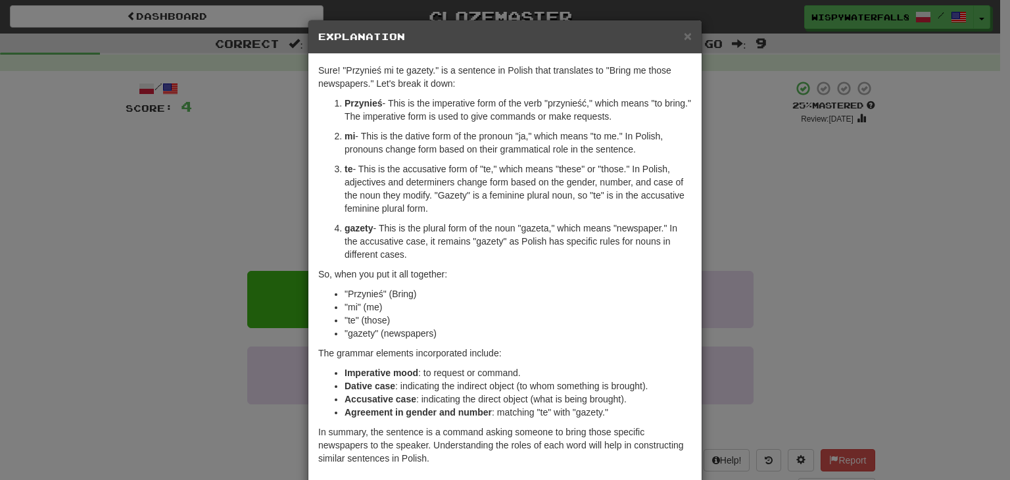
click at [312, 161] on div "Sure! "Przynieś mi te gazety." is a sentence in Polish that translates to "Brin…" at bounding box center [505, 268] width 393 height 428
click at [242, 181] on div "× Explanation Sure! "Przynieś mi te gazety." is a sentence in Polish that trans…" at bounding box center [505, 240] width 1010 height 480
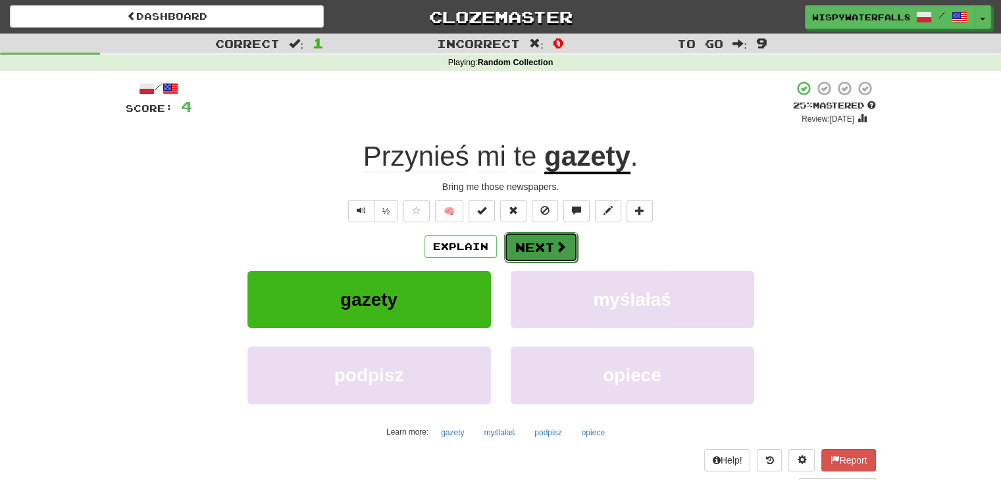
click at [555, 242] on span at bounding box center [561, 247] width 12 height 12
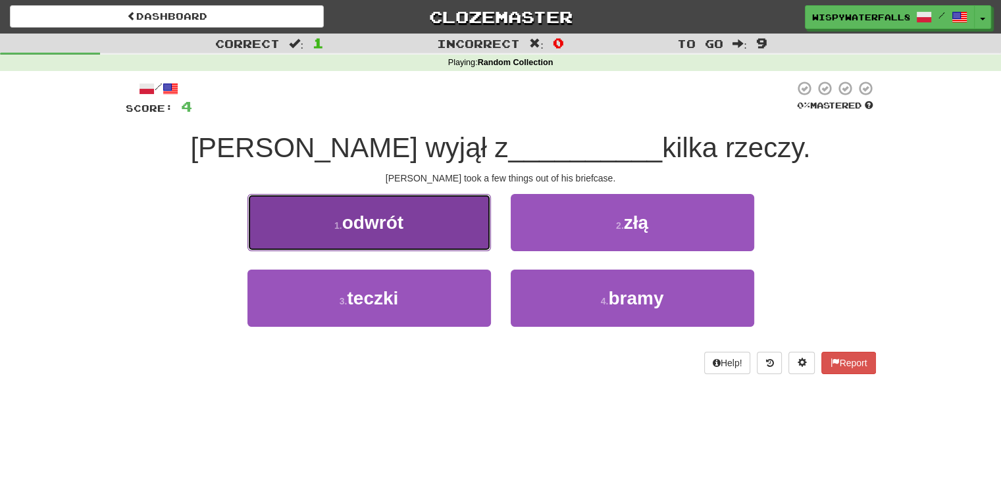
click at [479, 238] on button "1 . odwrót" at bounding box center [368, 222] width 243 height 57
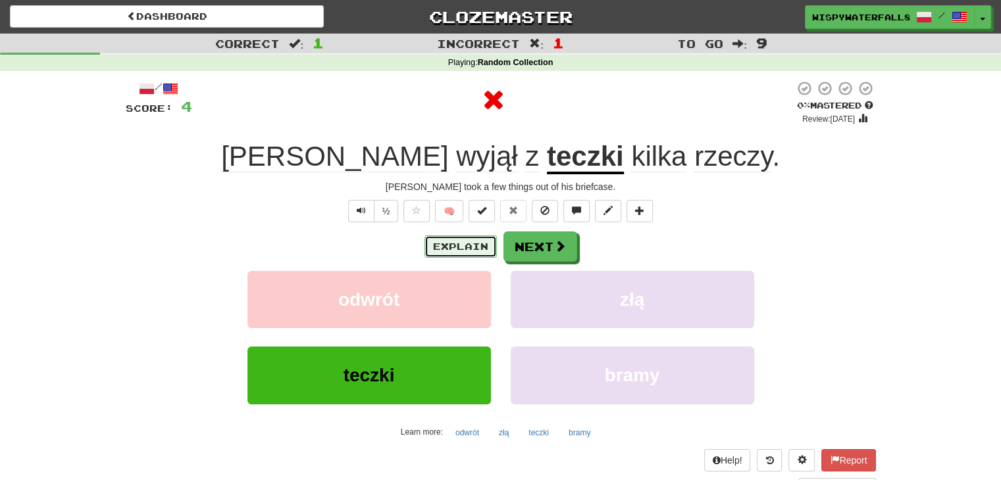
click at [477, 242] on button "Explain" at bounding box center [460, 247] width 72 height 22
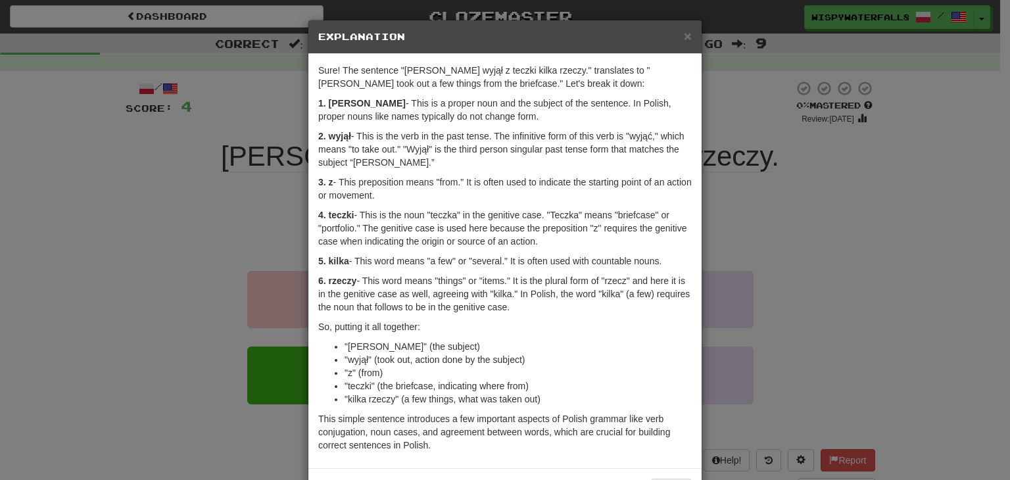
click at [266, 191] on div "× Explanation Sure! The sentence "[PERSON_NAME] wyjął z teczki kilka rzeczy." t…" at bounding box center [505, 240] width 1010 height 480
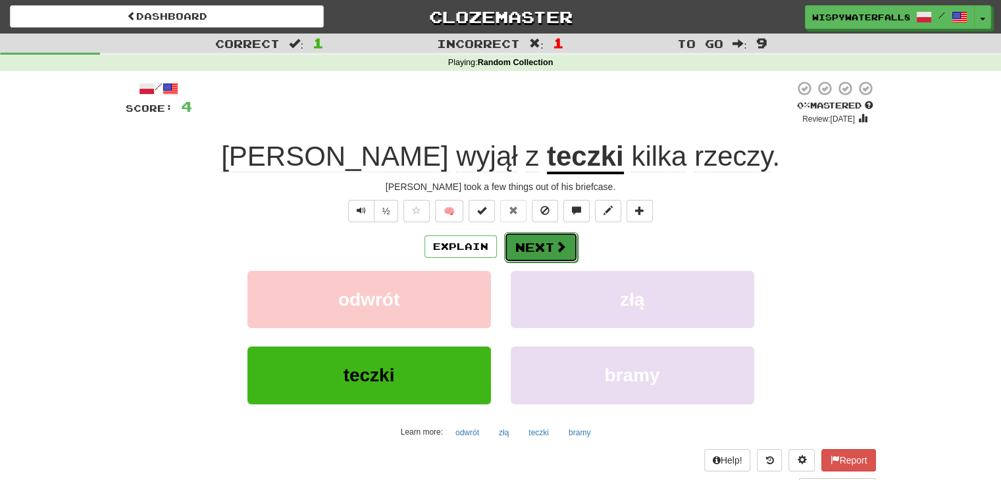
click at [552, 248] on button "Next" at bounding box center [541, 247] width 74 height 30
